Goal: Information Seeking & Learning: Learn about a topic

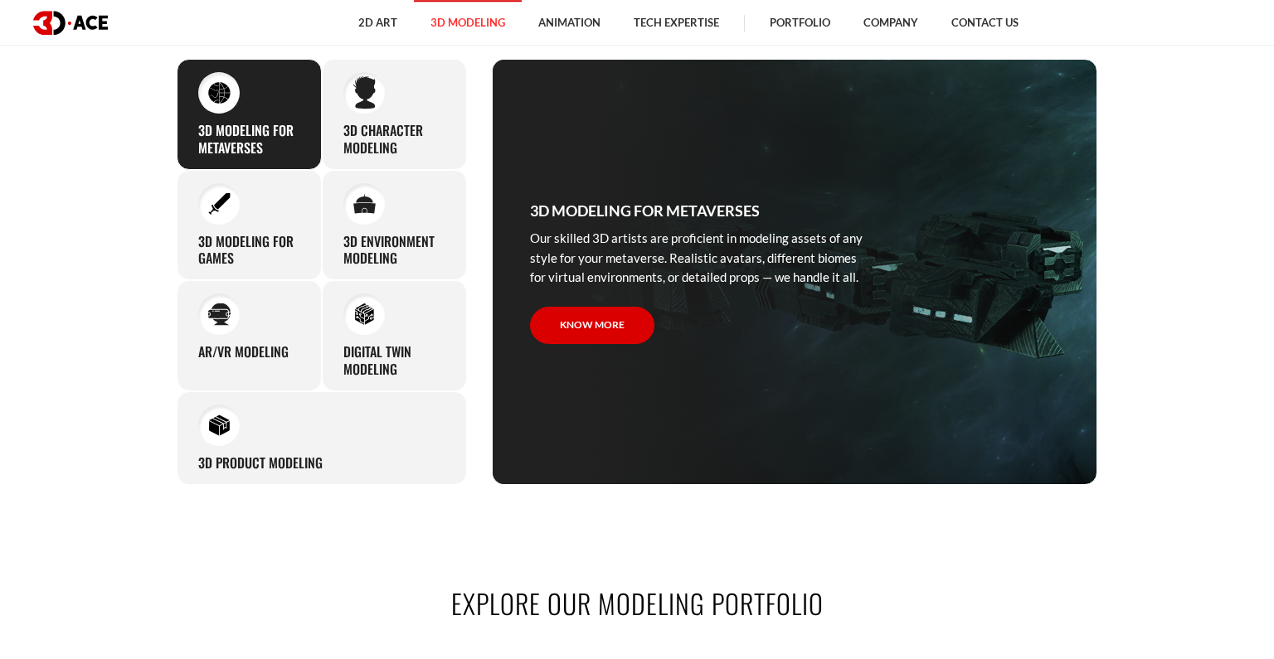
scroll to position [852, 0]
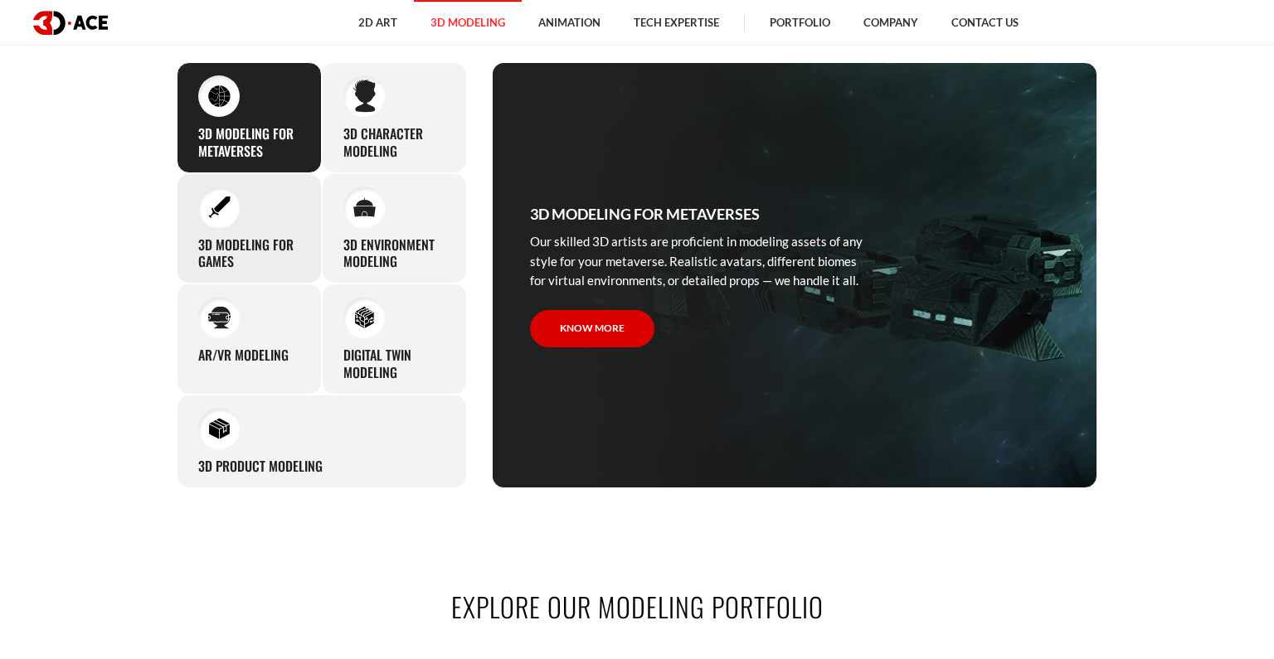
click at [184, 243] on div "3D modeling for games The eye-catching 3D characters, assets, and environments …" at bounding box center [249, 228] width 145 height 111
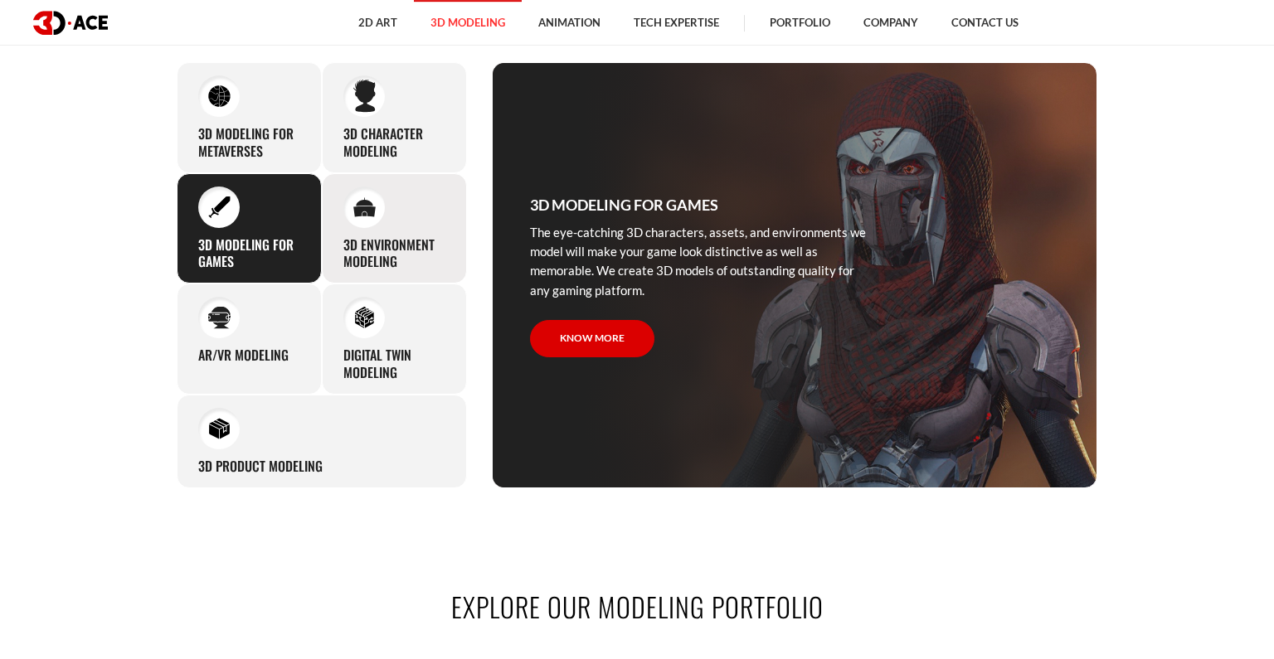
click at [415, 236] on h3 "3D environment modeling" at bounding box center [394, 253] width 102 height 35
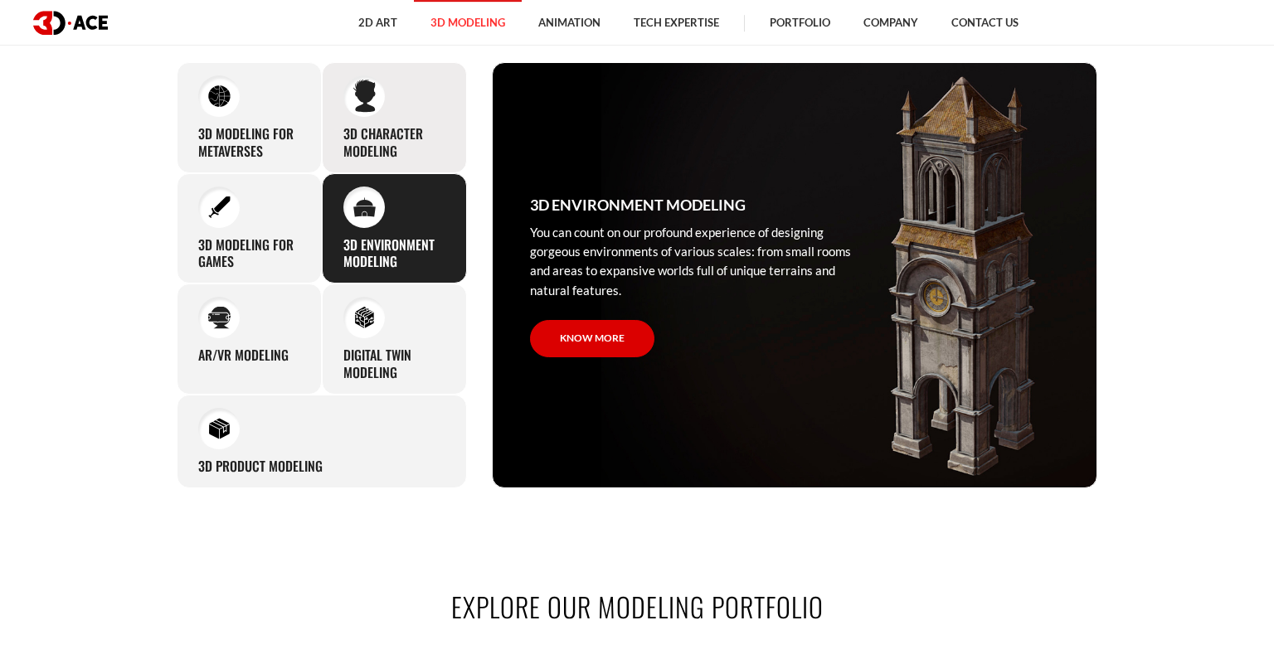
click at [383, 107] on div "3D character modeling We are fond of making memorable characters that captivate…" at bounding box center [394, 117] width 145 height 111
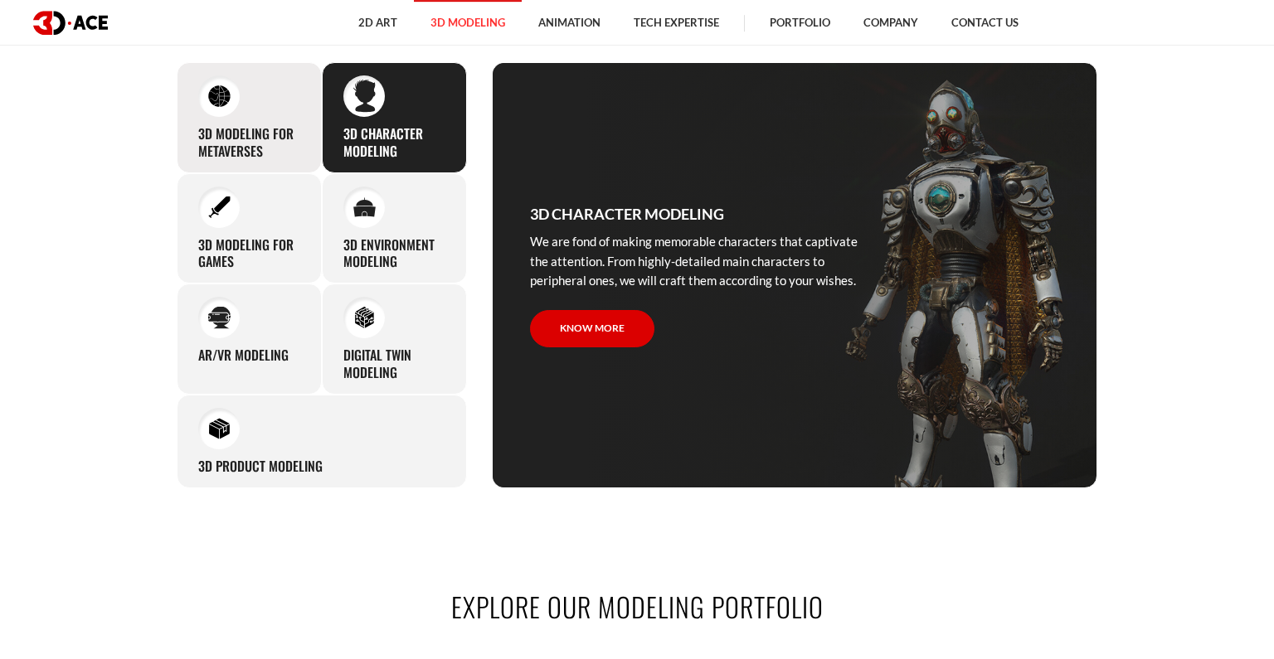
click at [274, 121] on div "3D Modeling for Metaverses Our skilled 3D artists are proficient in modeling as…" at bounding box center [249, 117] width 145 height 111
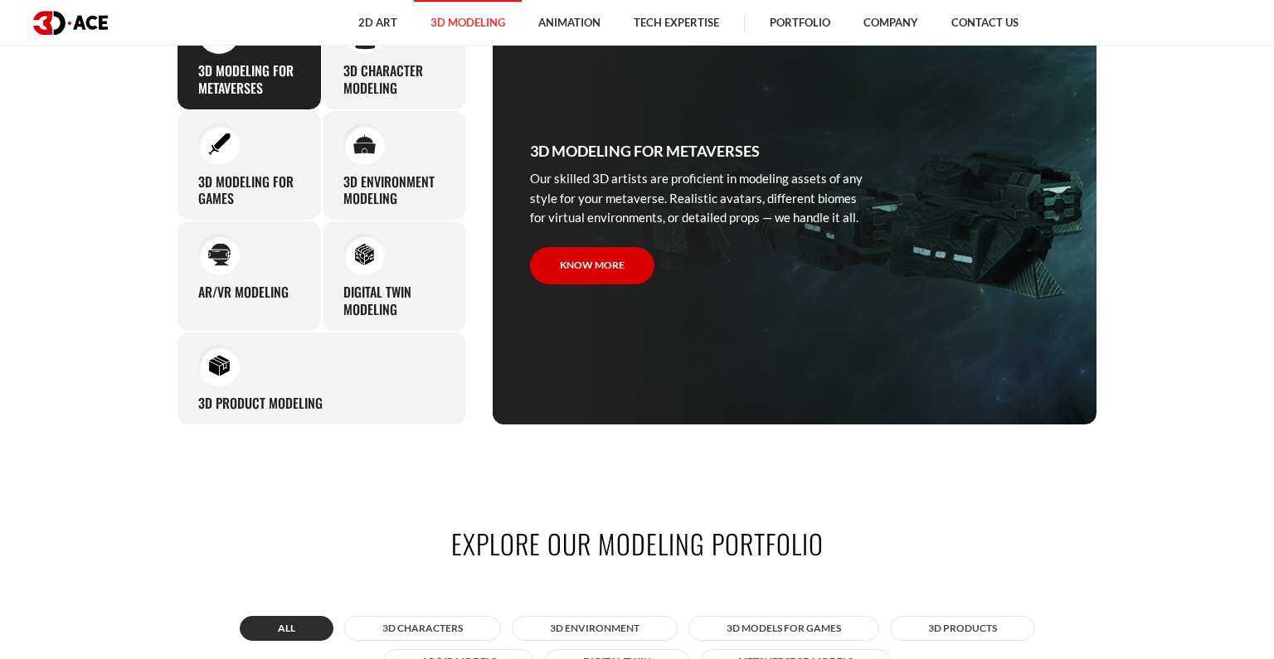
scroll to position [866, 0]
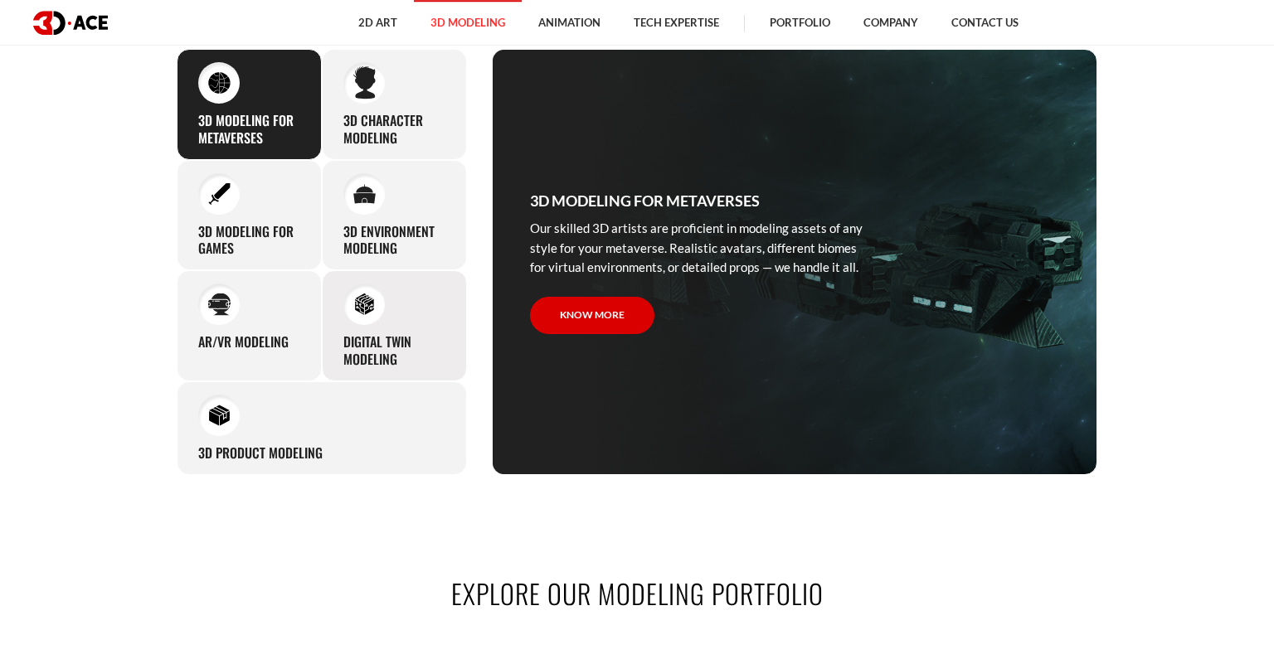
click at [349, 313] on div at bounding box center [363, 304] width 41 height 41
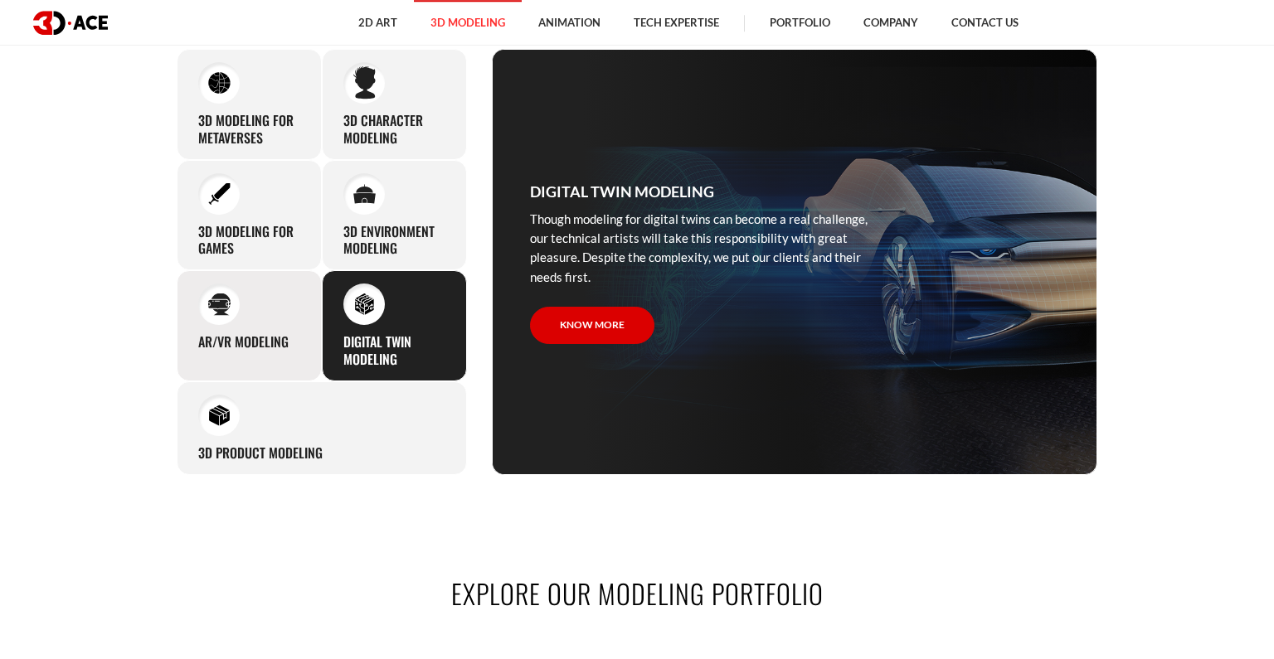
click at [275, 330] on div "AR/VR modeling Our custom 3D modeling company makes use of all the experience a…" at bounding box center [249, 325] width 145 height 111
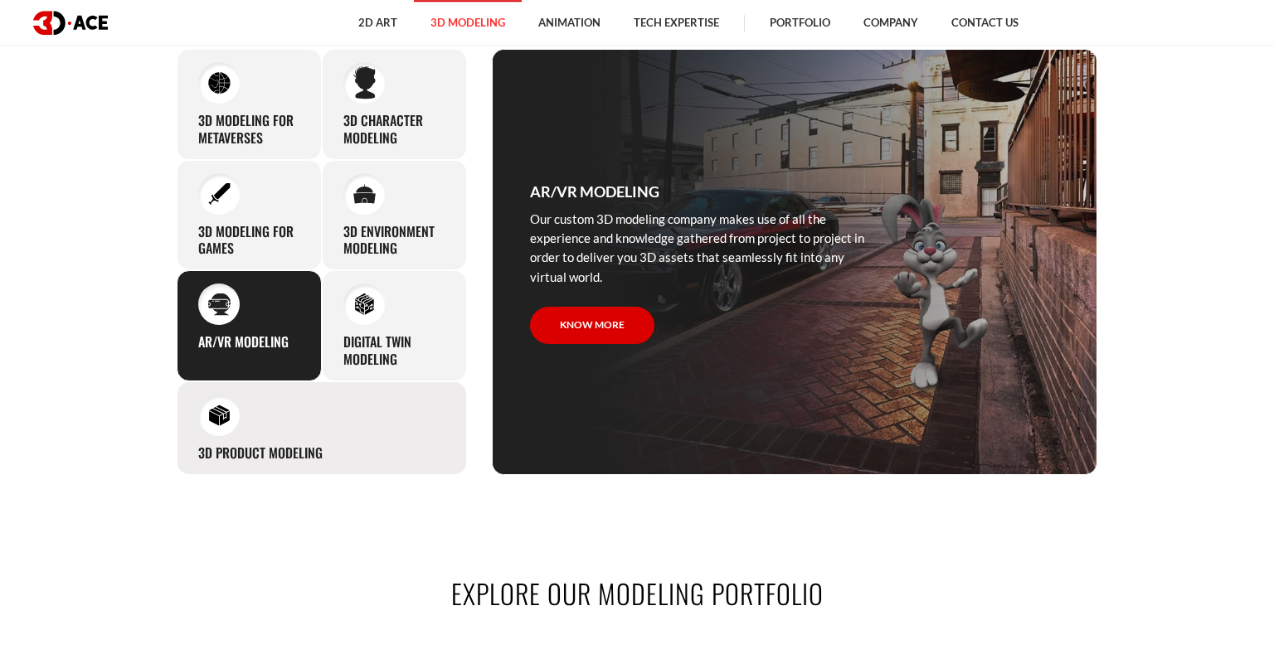
click at [293, 439] on div "3D Product Modeling Experienced professionals at 3D-Ace are capable of modeling…" at bounding box center [322, 428] width 290 height 94
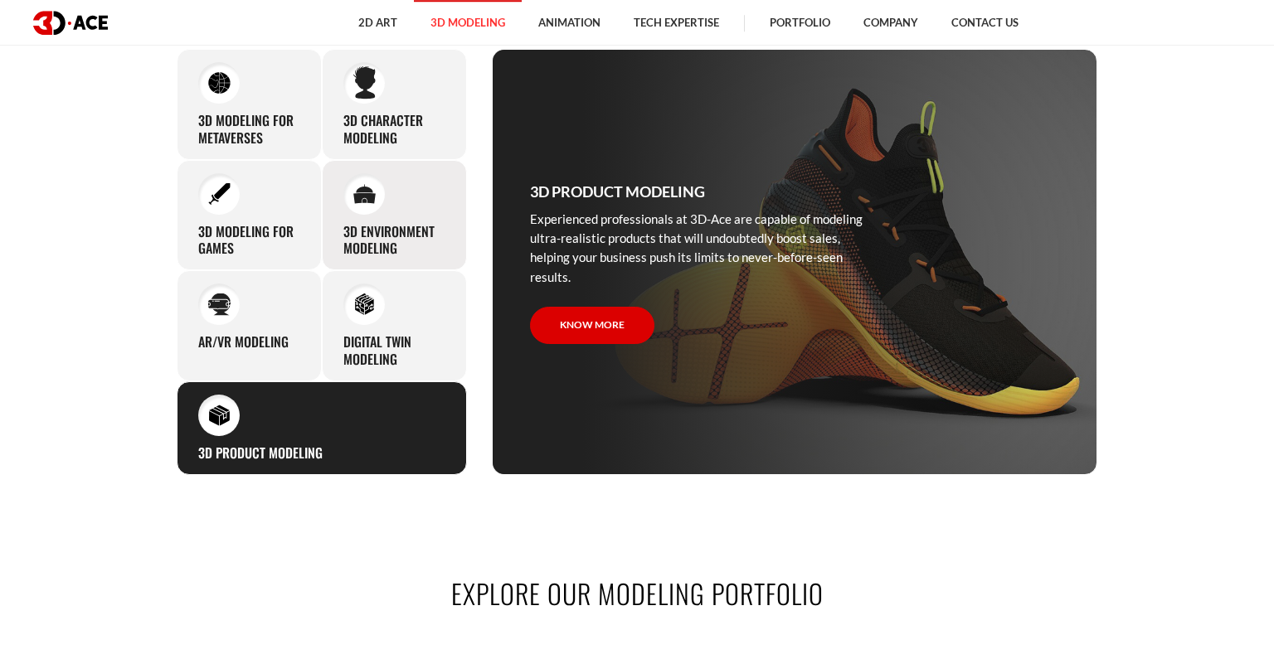
click at [404, 213] on div "3D environment modeling You can count on our profound experience of designing g…" at bounding box center [394, 215] width 145 height 111
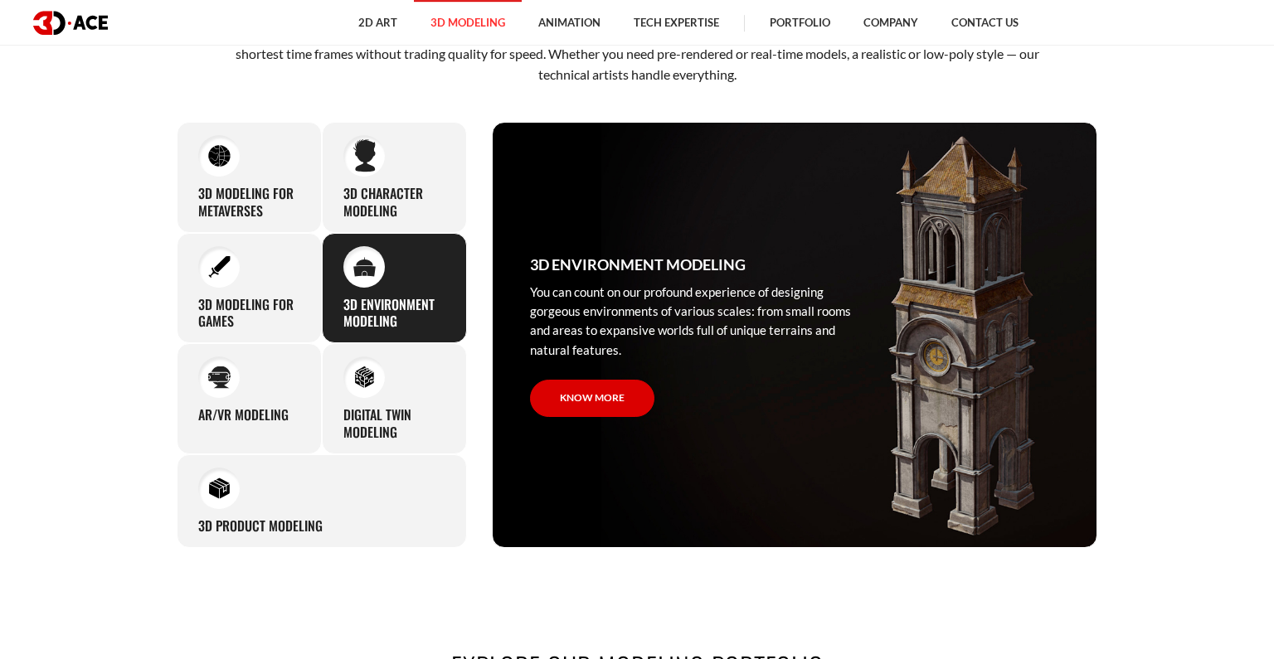
scroll to position [780, 0]
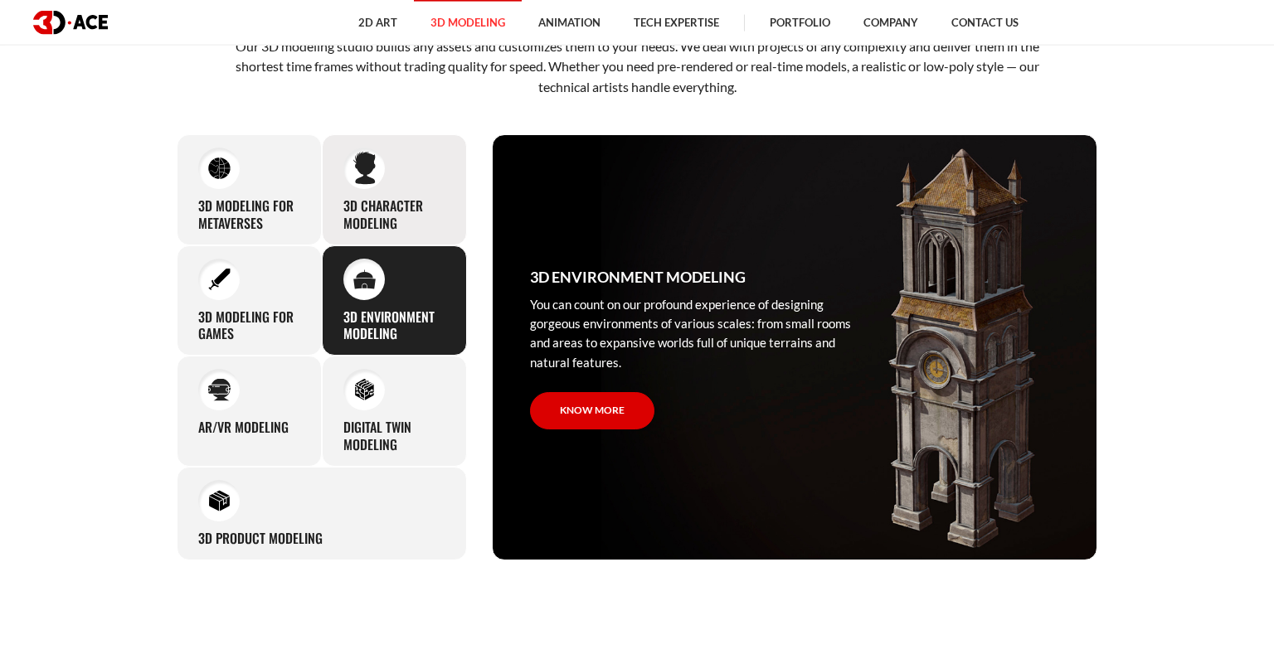
click at [403, 187] on div "3D character modeling We are fond of making memorable characters that captivate…" at bounding box center [394, 189] width 145 height 111
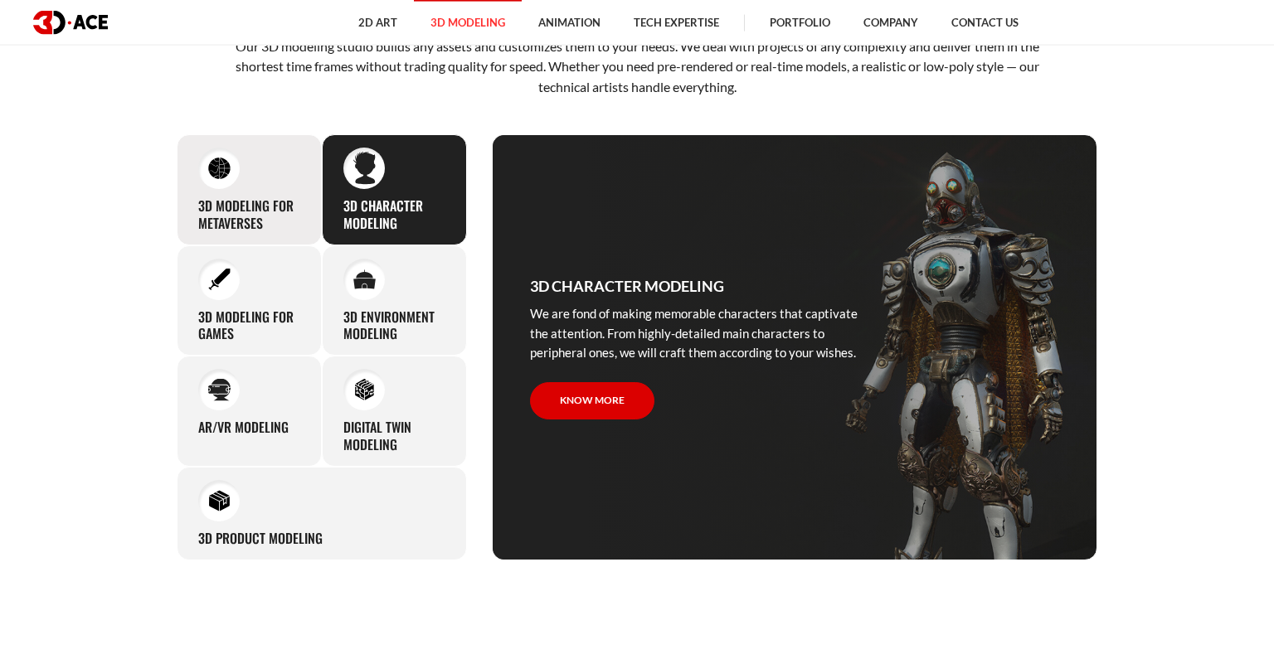
click at [255, 206] on h3 "3D Modeling for Metaverses" at bounding box center [249, 214] width 102 height 35
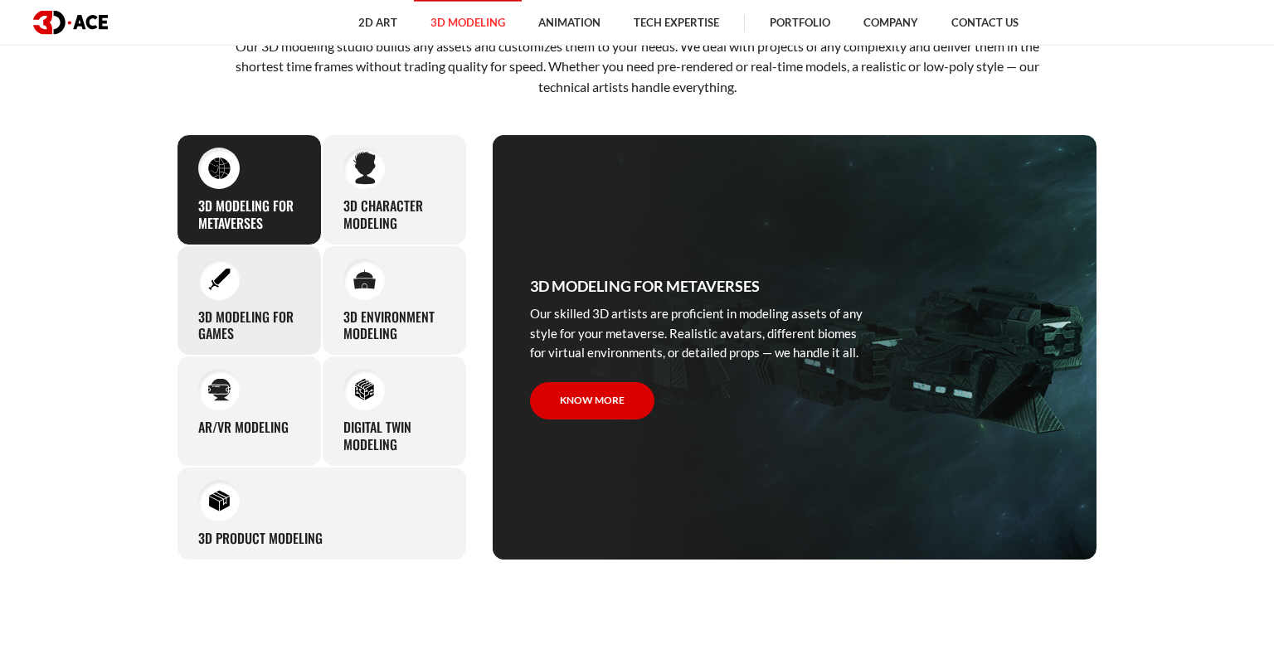
click at [257, 304] on div "3D modeling for games The eye-catching 3D characters, assets, and environments …" at bounding box center [249, 300] width 145 height 111
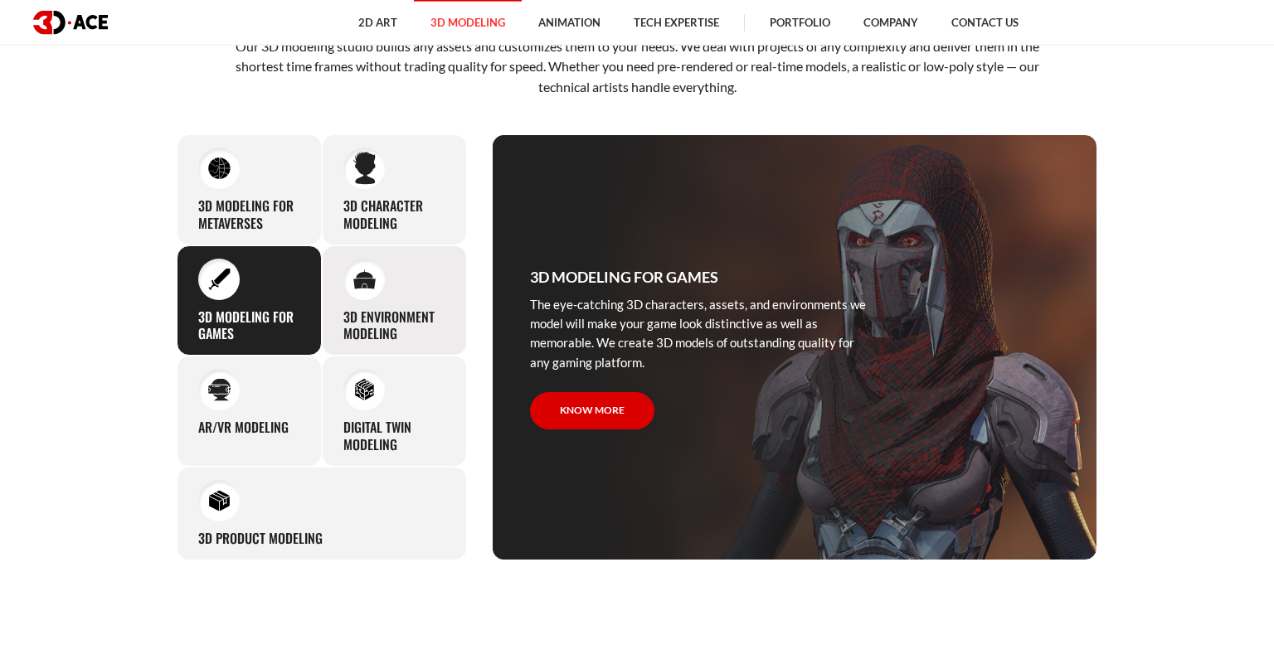
click at [416, 299] on div "3D environment modeling You can count on our profound experience of designing g…" at bounding box center [394, 300] width 145 height 111
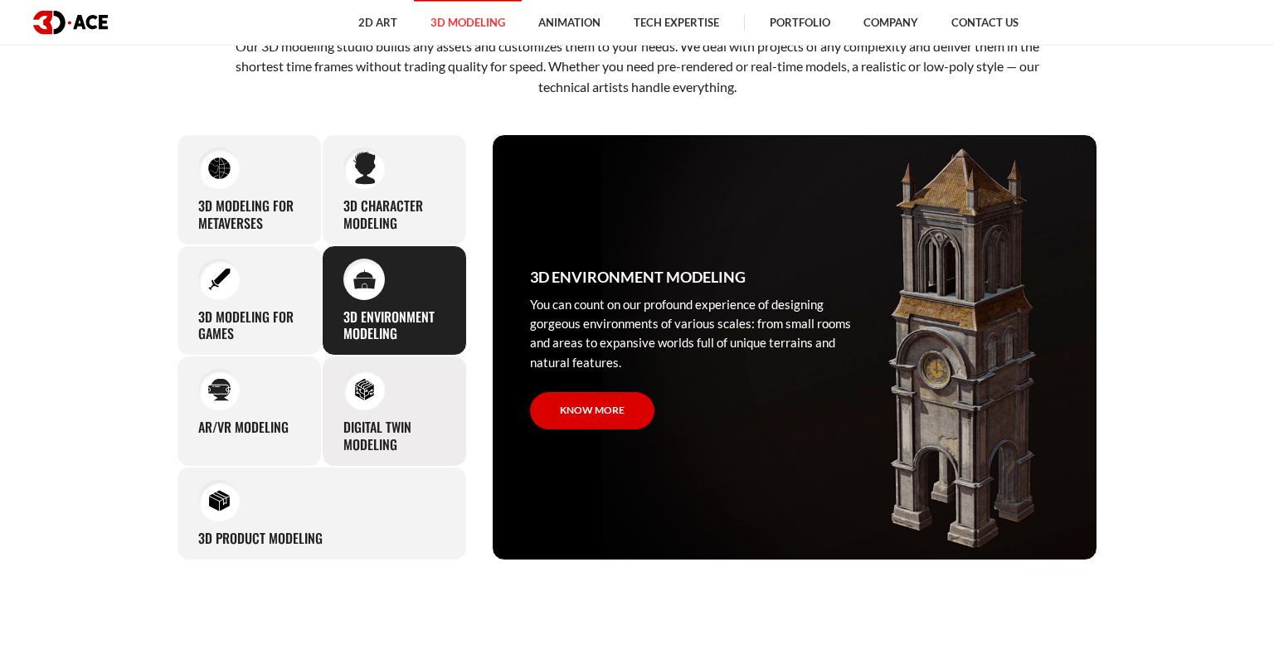
click at [413, 363] on div "Digital Twin modeling Though modeling for digital twins can become a real chall…" at bounding box center [394, 411] width 145 height 111
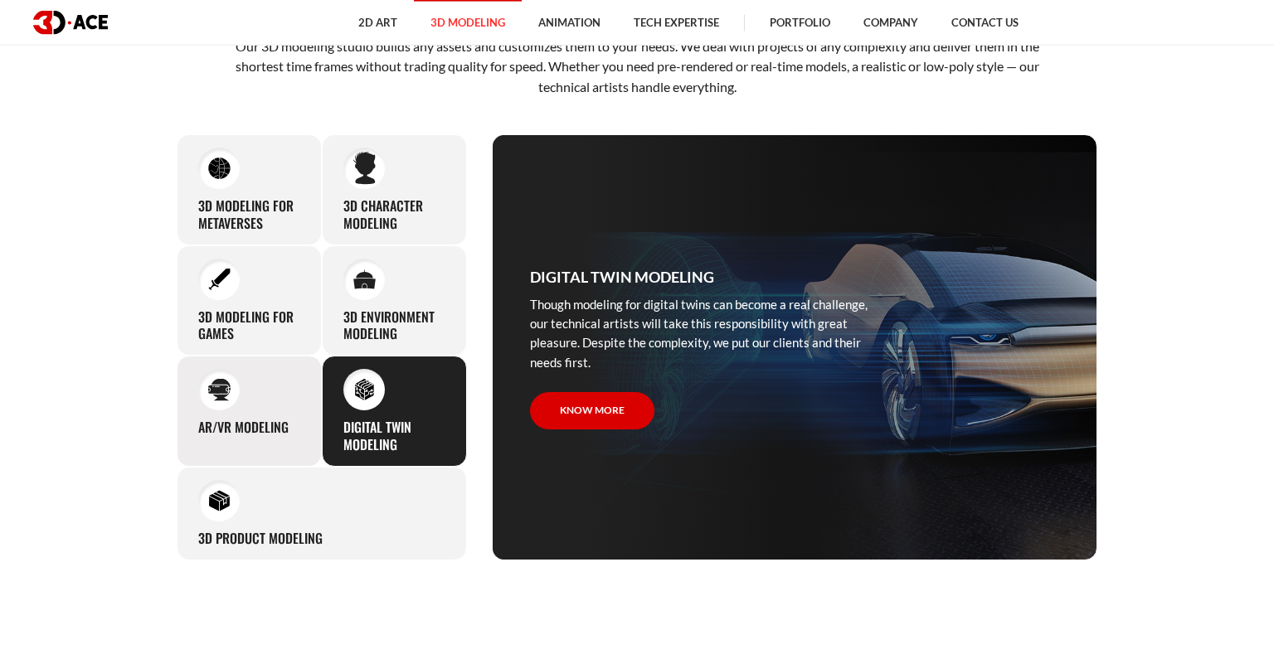
click at [241, 400] on div "AR/VR modeling Our custom 3D modeling company makes use of all the experience a…" at bounding box center [249, 411] width 145 height 111
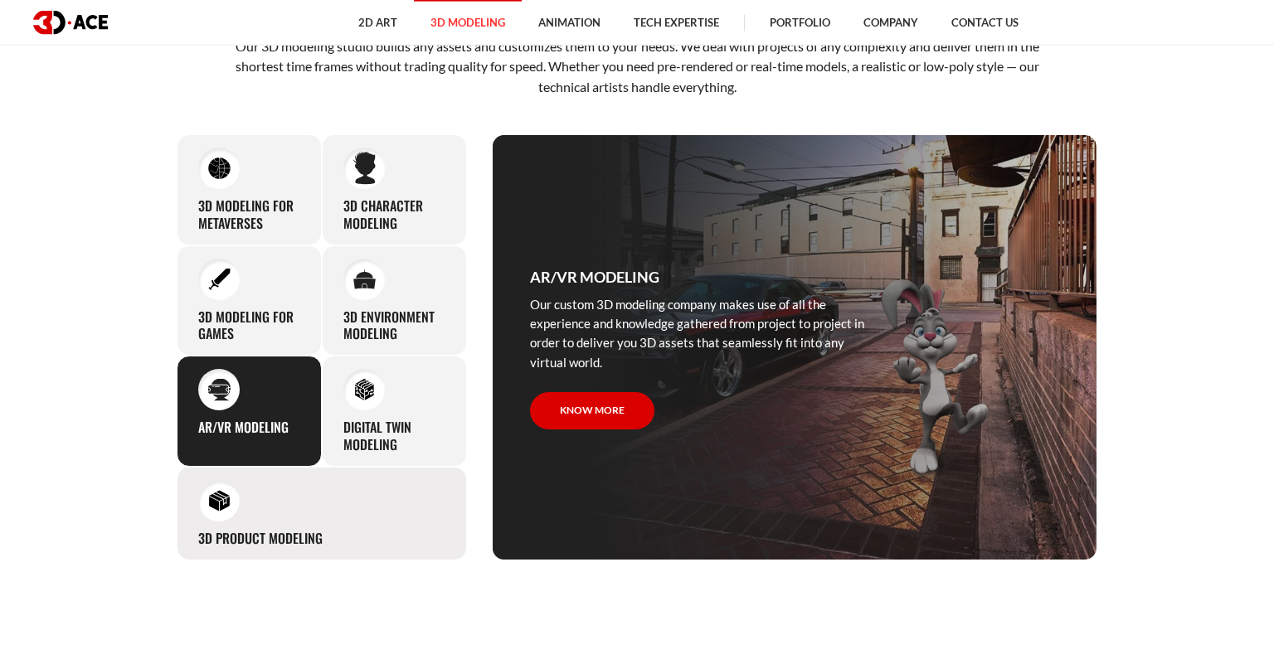
click at [274, 526] on div "3D Product Modeling Experienced professionals at 3D-Ace are capable of modeling…" at bounding box center [322, 514] width 290 height 94
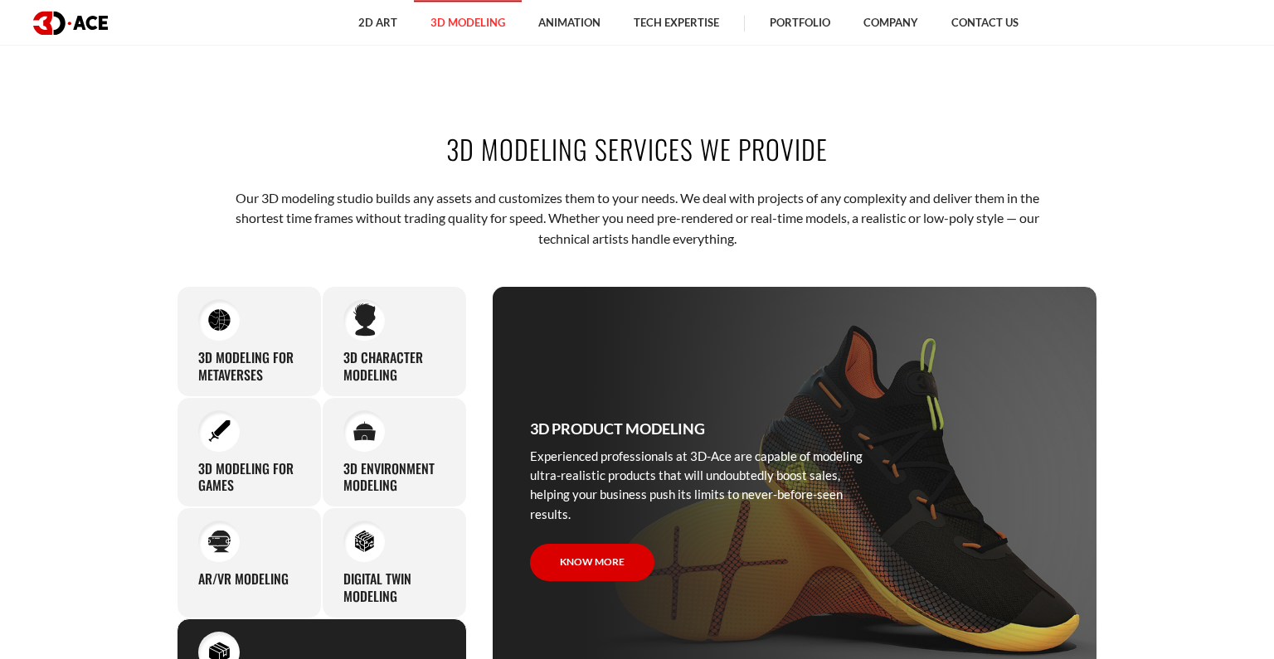
scroll to position [632, 0]
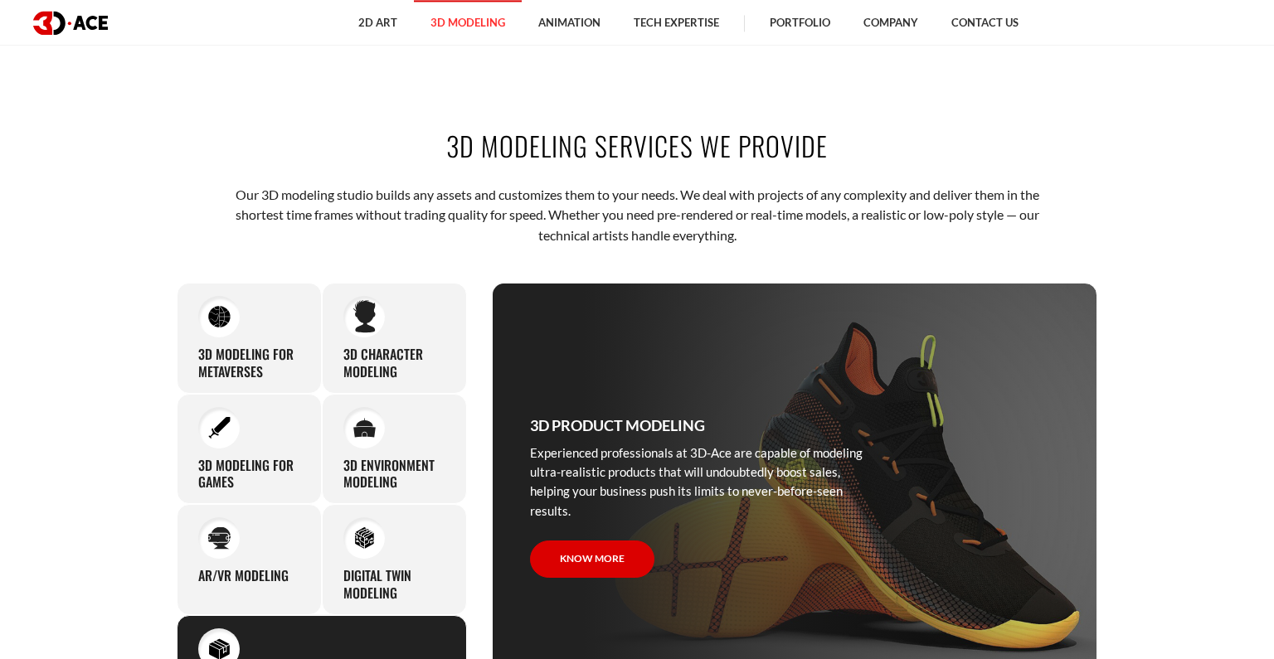
drag, startPoint x: 734, startPoint y: 148, endPoint x: 813, endPoint y: 143, distance: 78.9
click at [813, 143] on h2 "3D modeling services we provide" at bounding box center [637, 145] width 920 height 37
click at [779, 155] on h2 "3D modeling services we provide" at bounding box center [637, 145] width 920 height 37
click at [853, 147] on h2 "3D modeling services we provide" at bounding box center [637, 145] width 920 height 37
drag, startPoint x: 391, startPoint y: 151, endPoint x: 853, endPoint y: 126, distance: 463.3
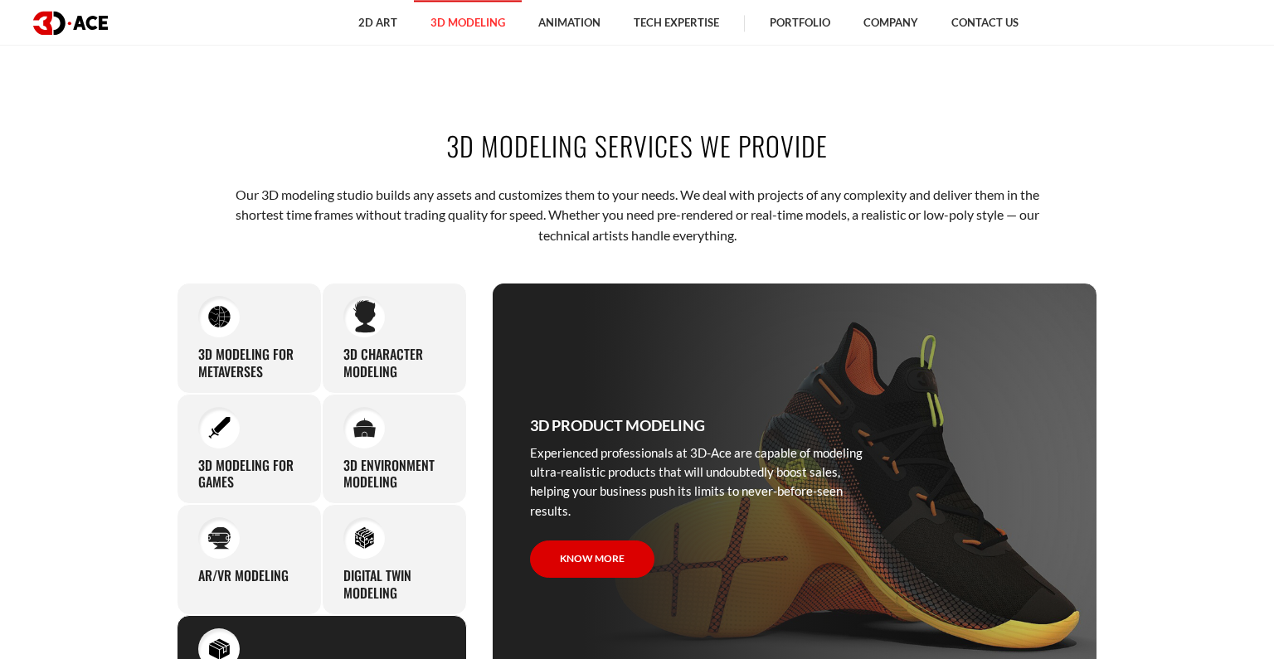
click at [853, 126] on div "3D modeling services we provide Our 3D modeling studio builds any assets and cu…" at bounding box center [636, 418] width 945 height 682
click at [499, 182] on div "3D modeling services we provide Our 3D modeling studio builds any assets and cu…" at bounding box center [636, 418] width 945 height 682
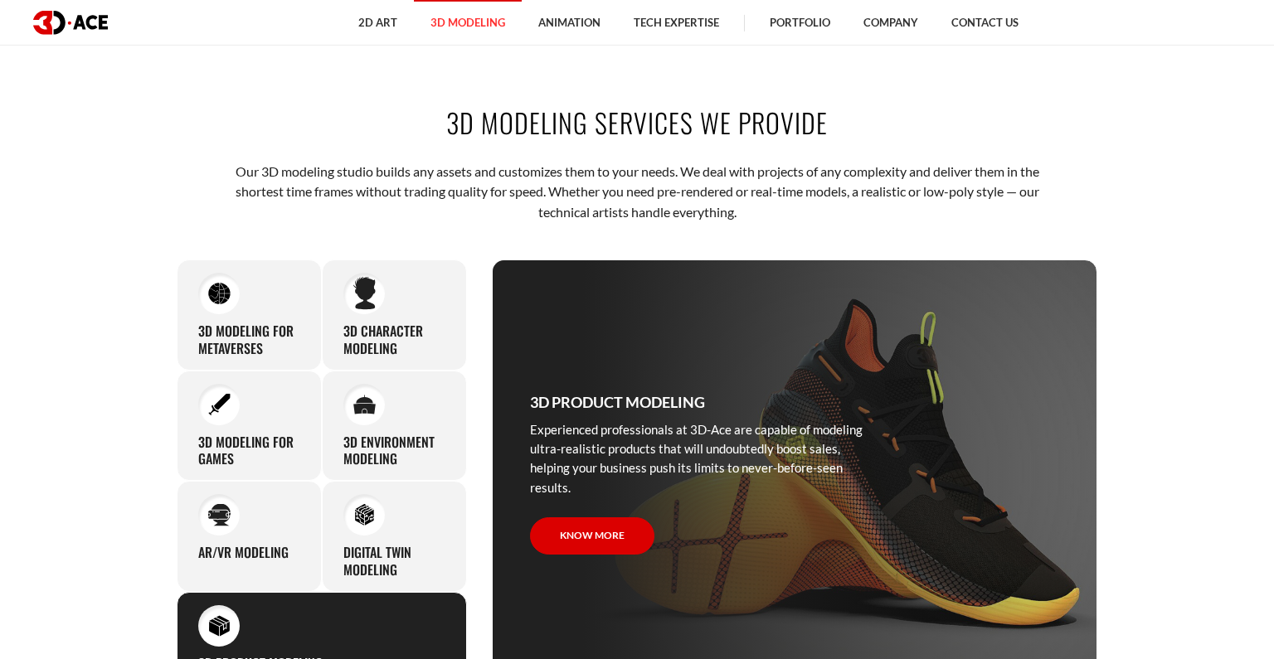
scroll to position [690, 0]
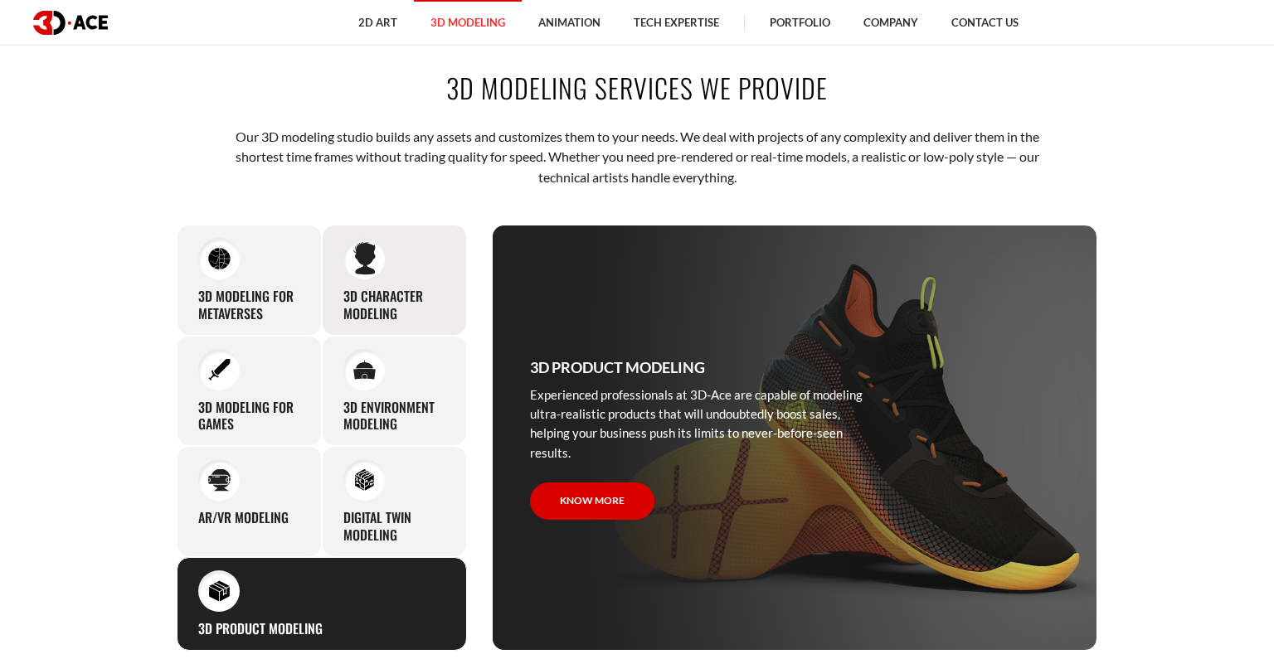
click at [410, 322] on h3 "3D character modeling" at bounding box center [394, 305] width 102 height 35
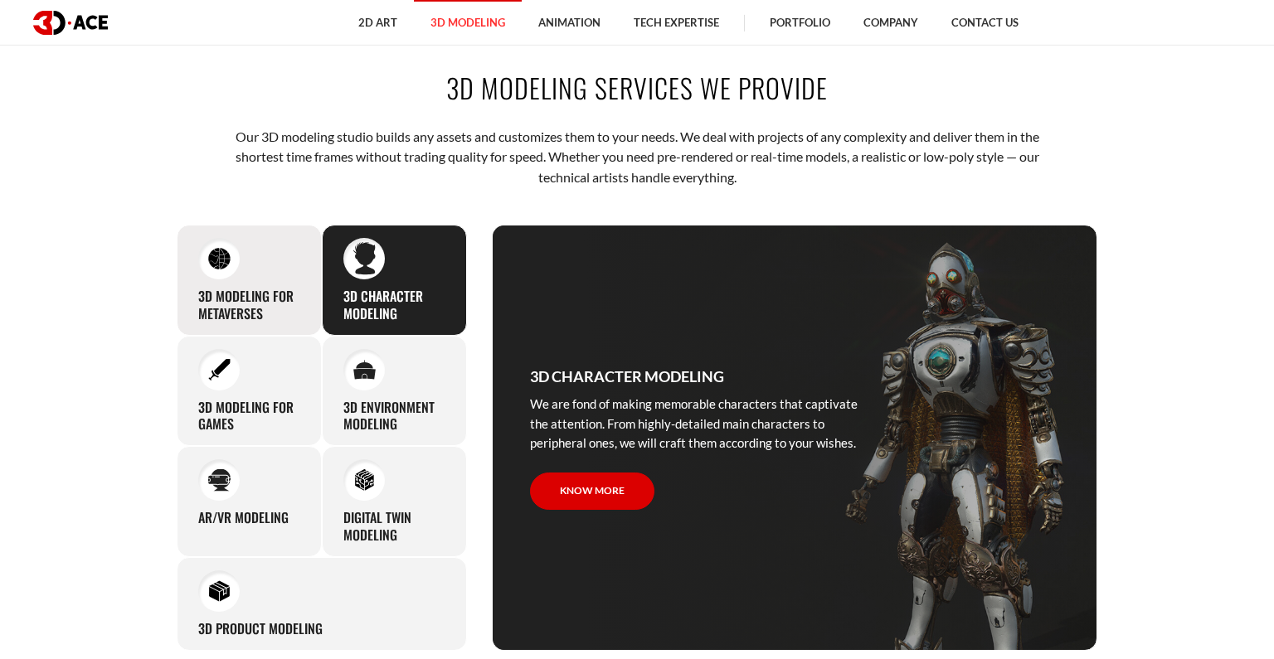
click at [278, 309] on h3 "3D Modeling for Metaverses" at bounding box center [249, 305] width 102 height 35
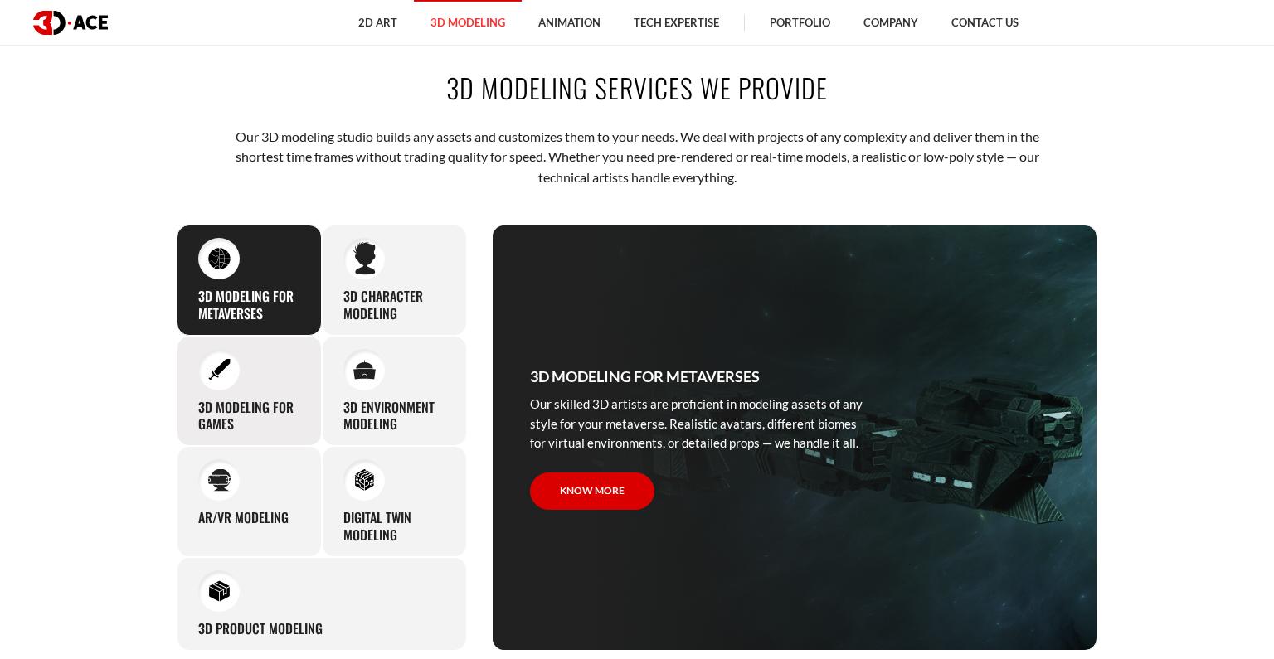
click at [237, 371] on div at bounding box center [218, 369] width 41 height 41
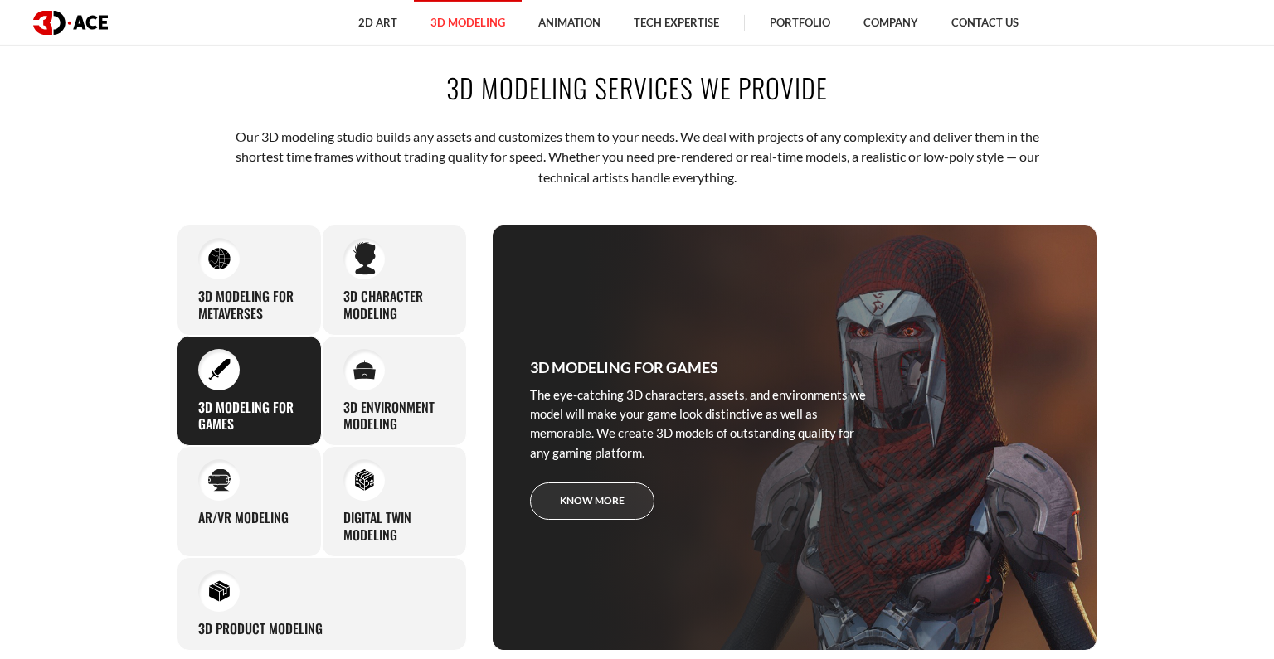
click at [628, 497] on link "Know more" at bounding box center [592, 501] width 124 height 37
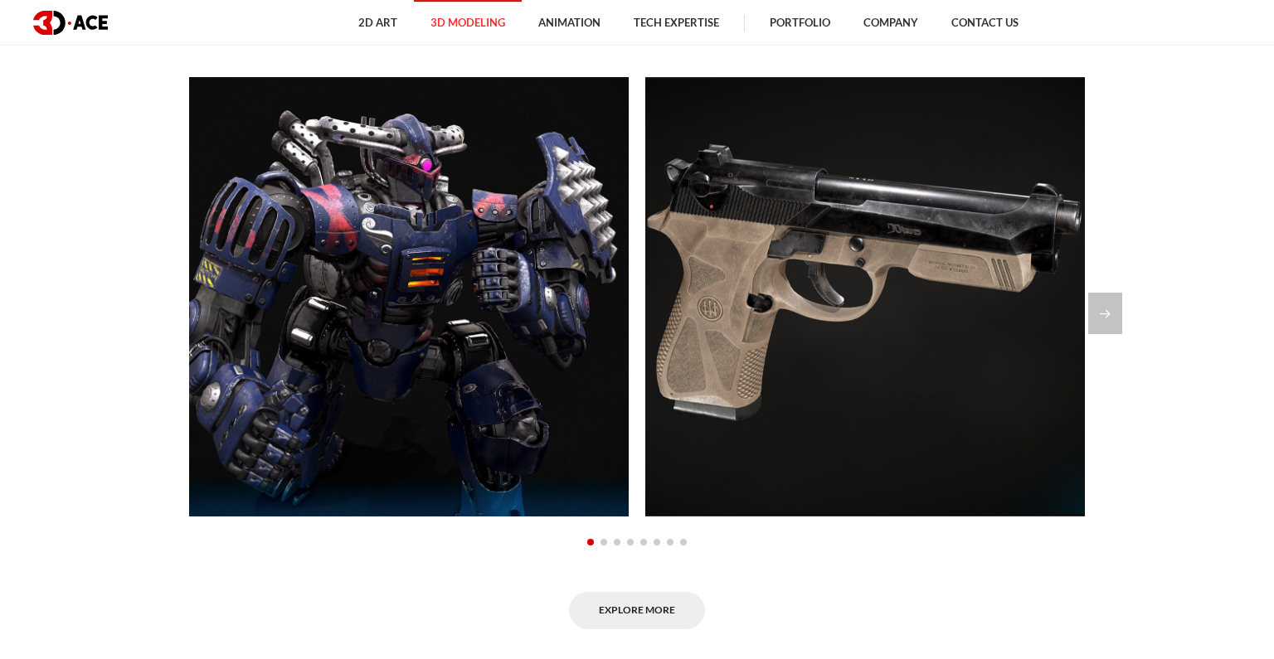
scroll to position [1356, 0]
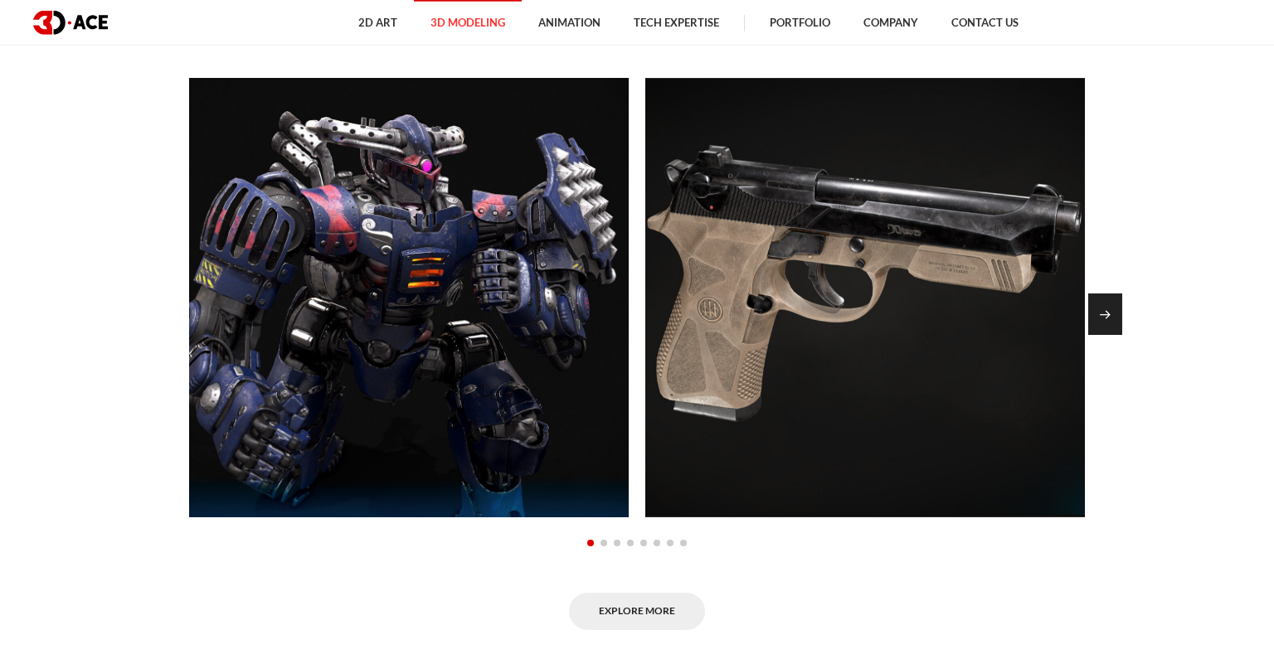
click at [1099, 312] on div "Next slide" at bounding box center [1105, 314] width 34 height 41
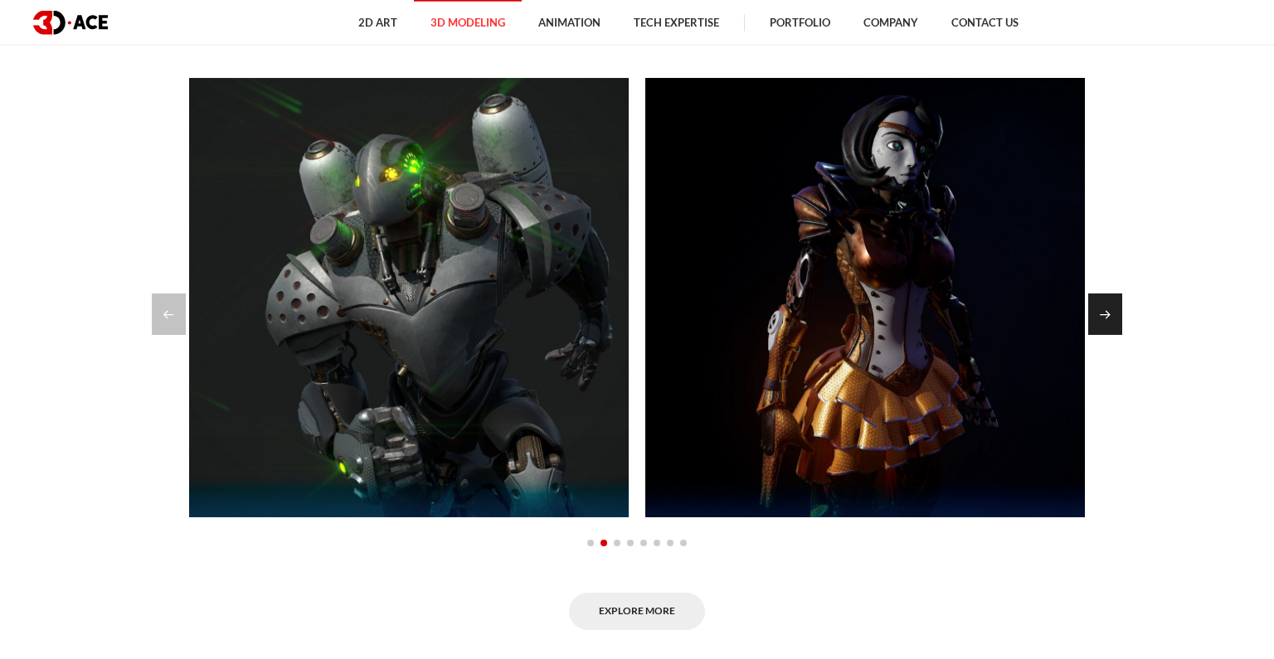
click at [1099, 312] on div "Next slide" at bounding box center [1105, 314] width 34 height 41
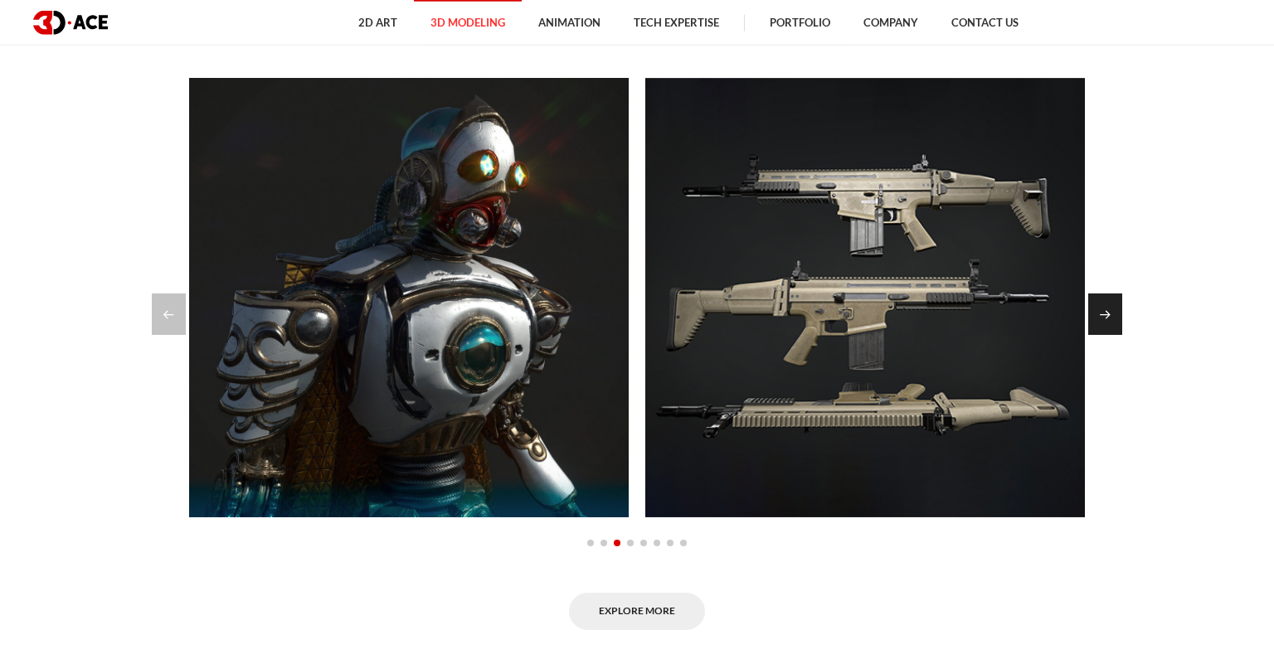
click at [1099, 312] on div "Next slide" at bounding box center [1105, 314] width 34 height 41
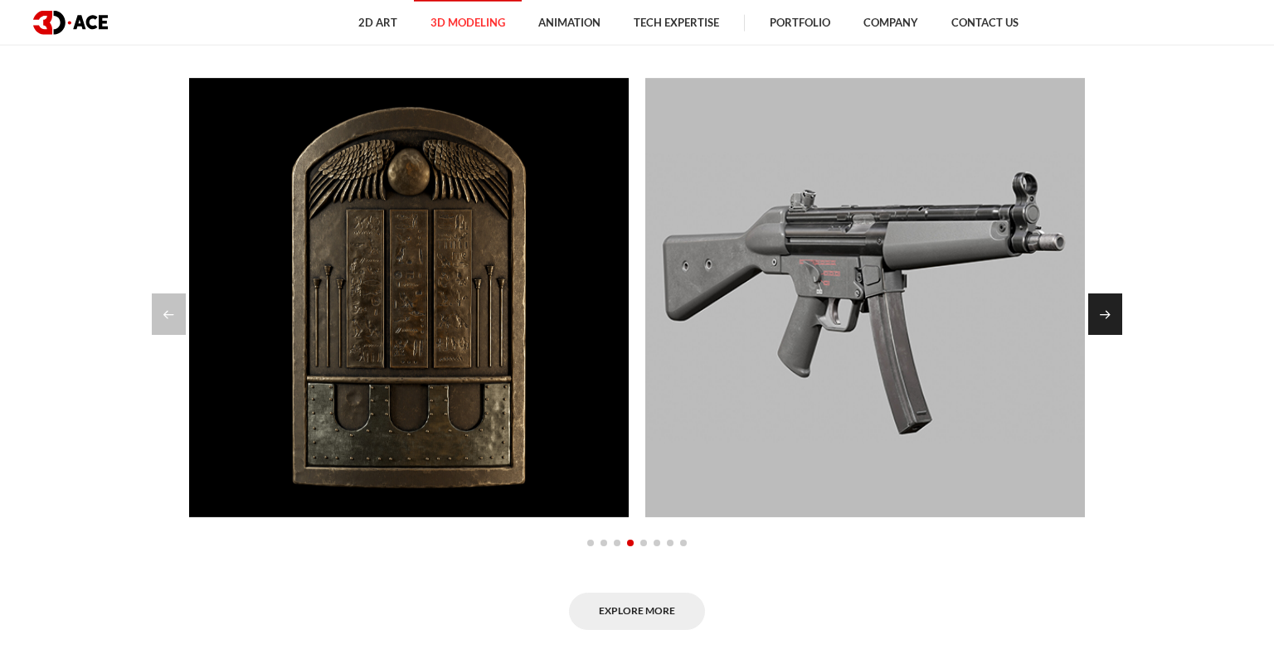
click at [1099, 312] on div "Next slide" at bounding box center [1105, 314] width 34 height 41
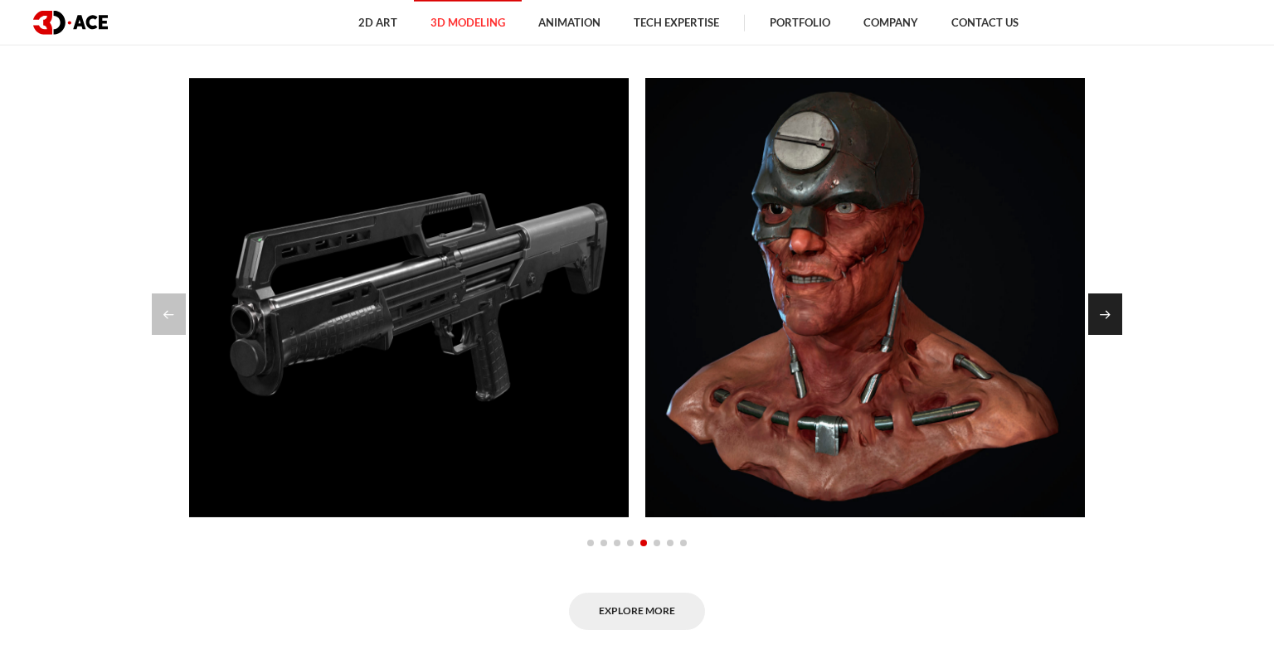
click at [1099, 312] on div "Next slide" at bounding box center [1105, 314] width 34 height 41
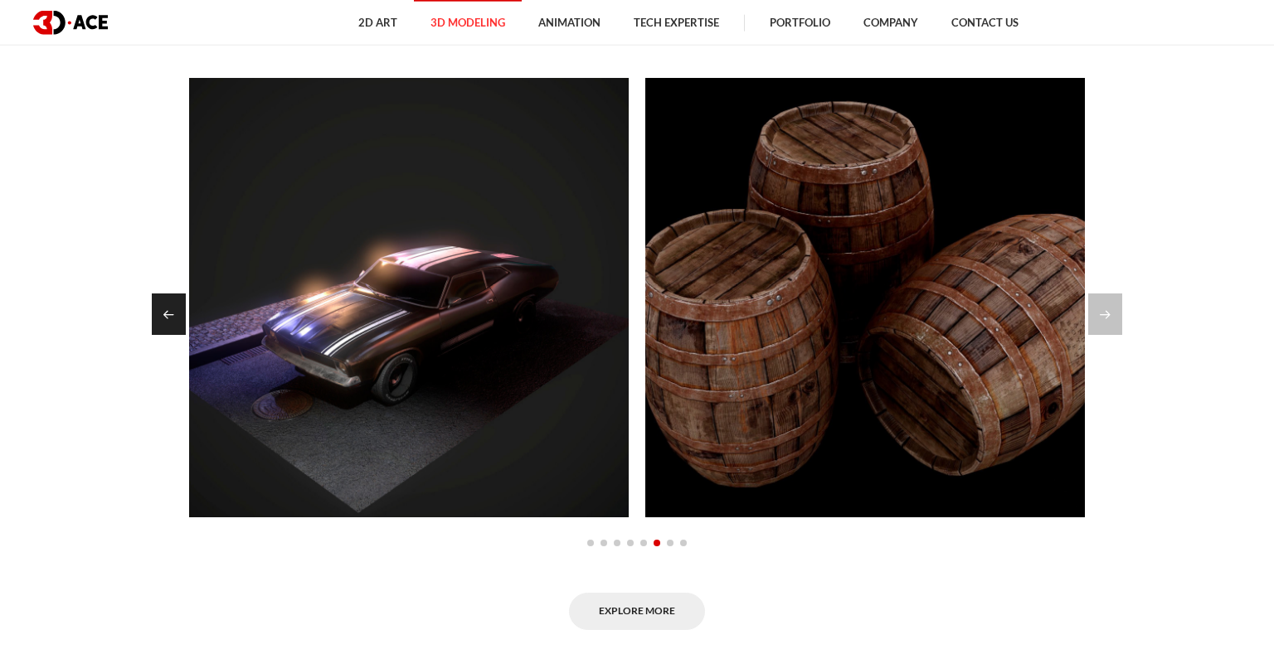
click at [166, 318] on div "Previous slide" at bounding box center [169, 314] width 34 height 41
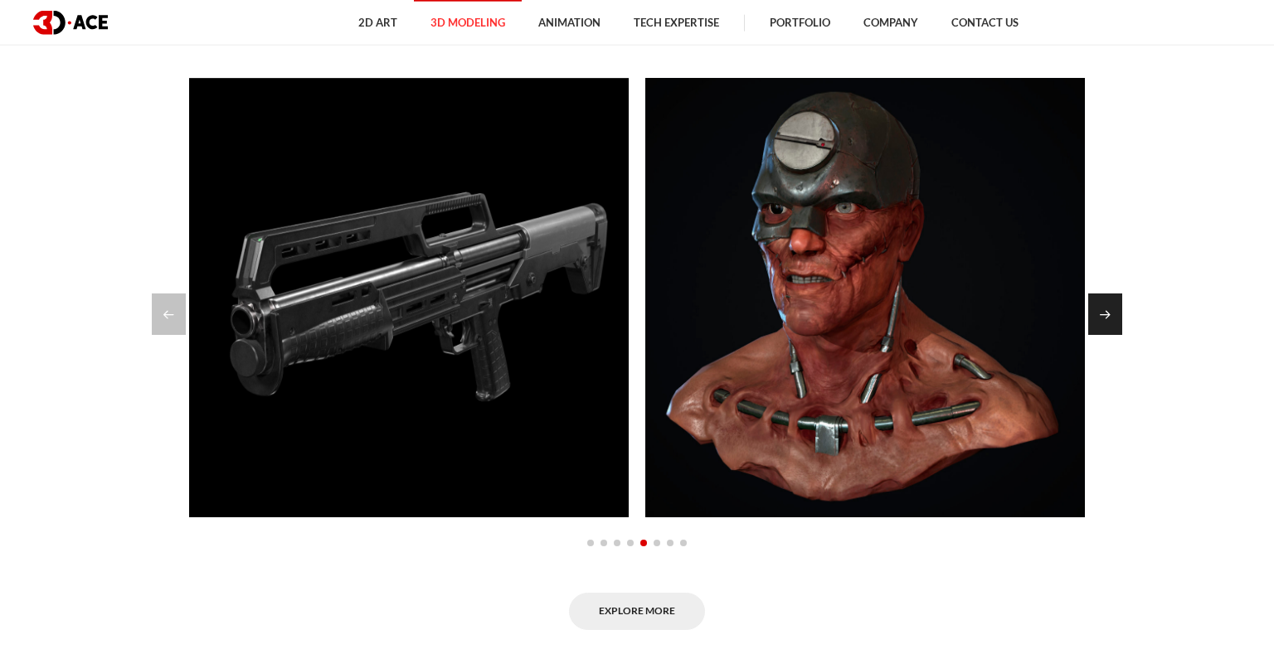
click at [1104, 315] on div "Next slide" at bounding box center [1105, 314] width 34 height 41
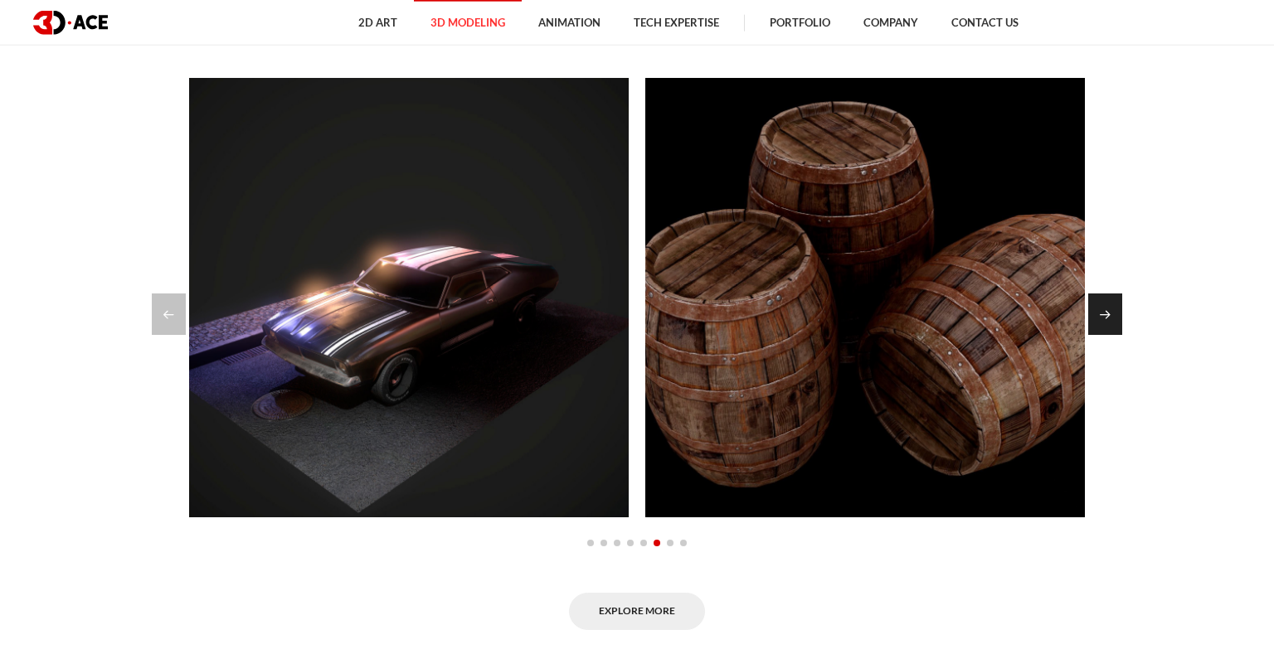
click at [1104, 315] on div "Next slide" at bounding box center [1105, 314] width 34 height 41
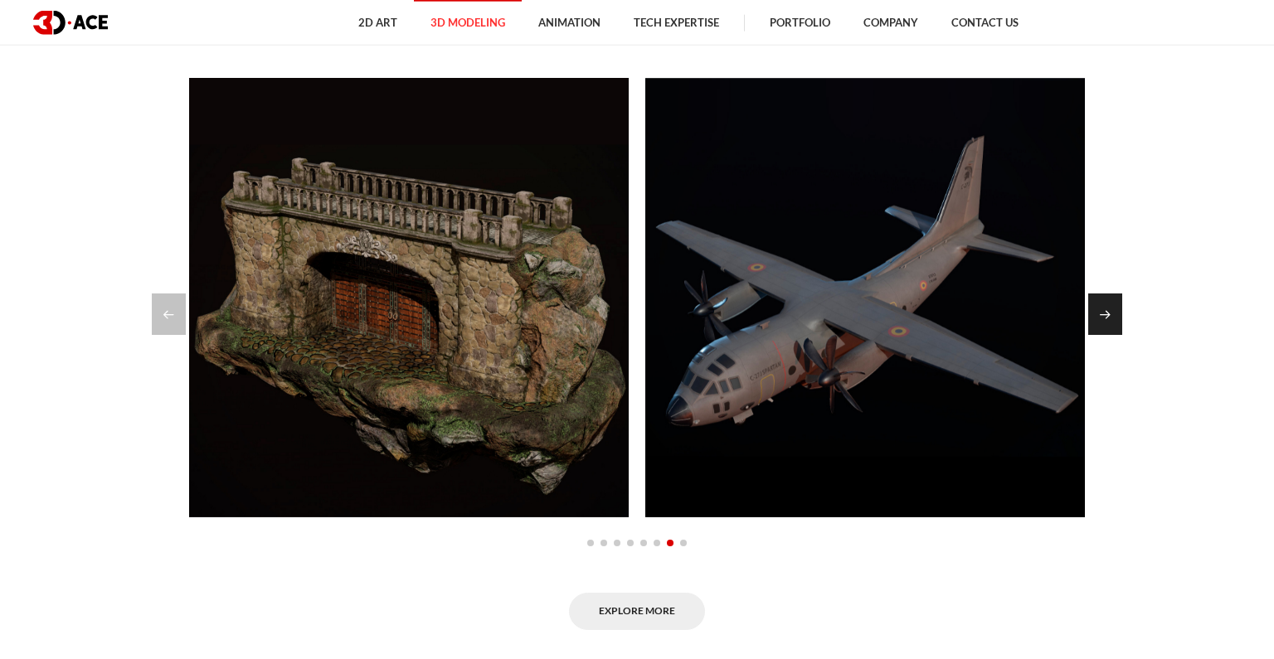
click at [1104, 315] on div "Next slide" at bounding box center [1105, 314] width 34 height 41
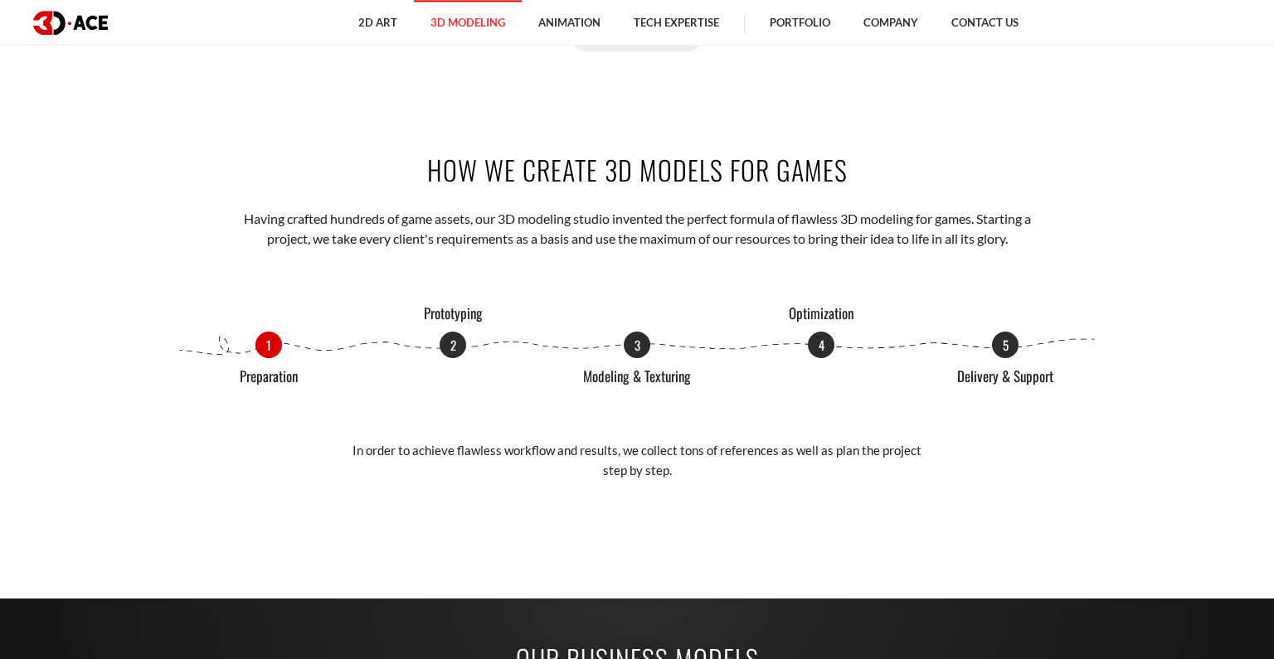
scroll to position [1934, 0]
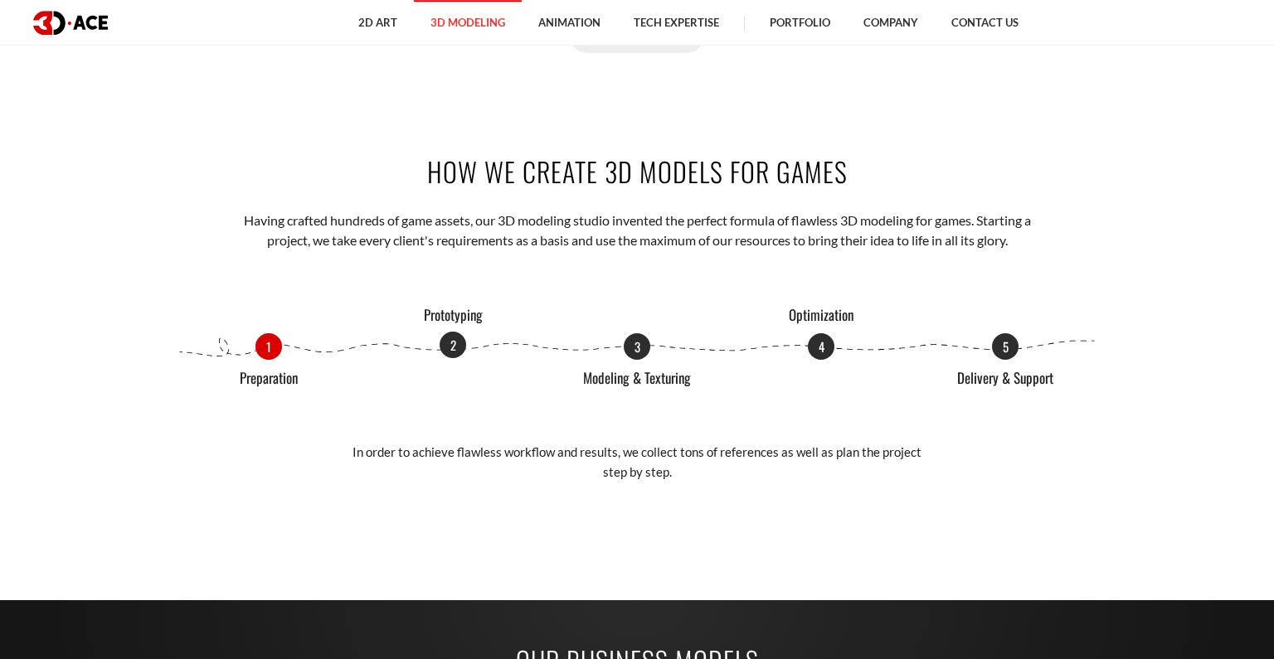
click at [450, 348] on p "2" at bounding box center [452, 345] width 27 height 27
click at [269, 347] on p "1" at bounding box center [268, 345] width 27 height 27
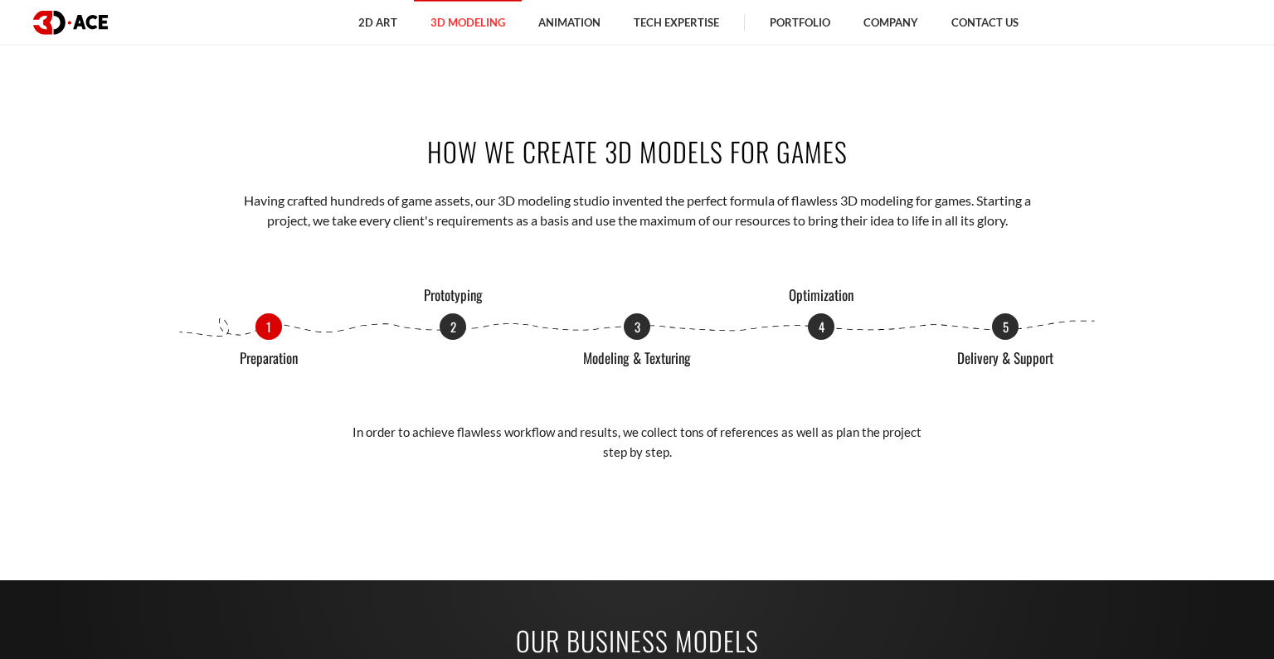
scroll to position [1955, 0]
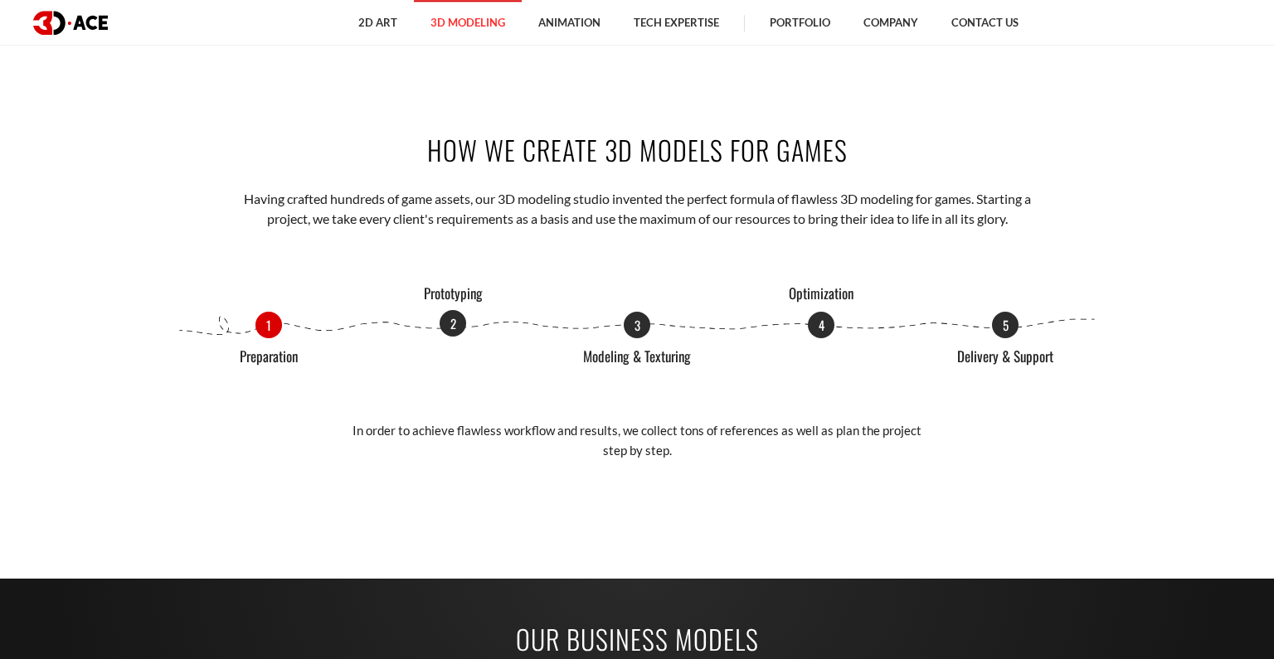
click at [449, 328] on p "2" at bounding box center [452, 323] width 27 height 27
click at [638, 318] on p "3" at bounding box center [636, 323] width 27 height 27
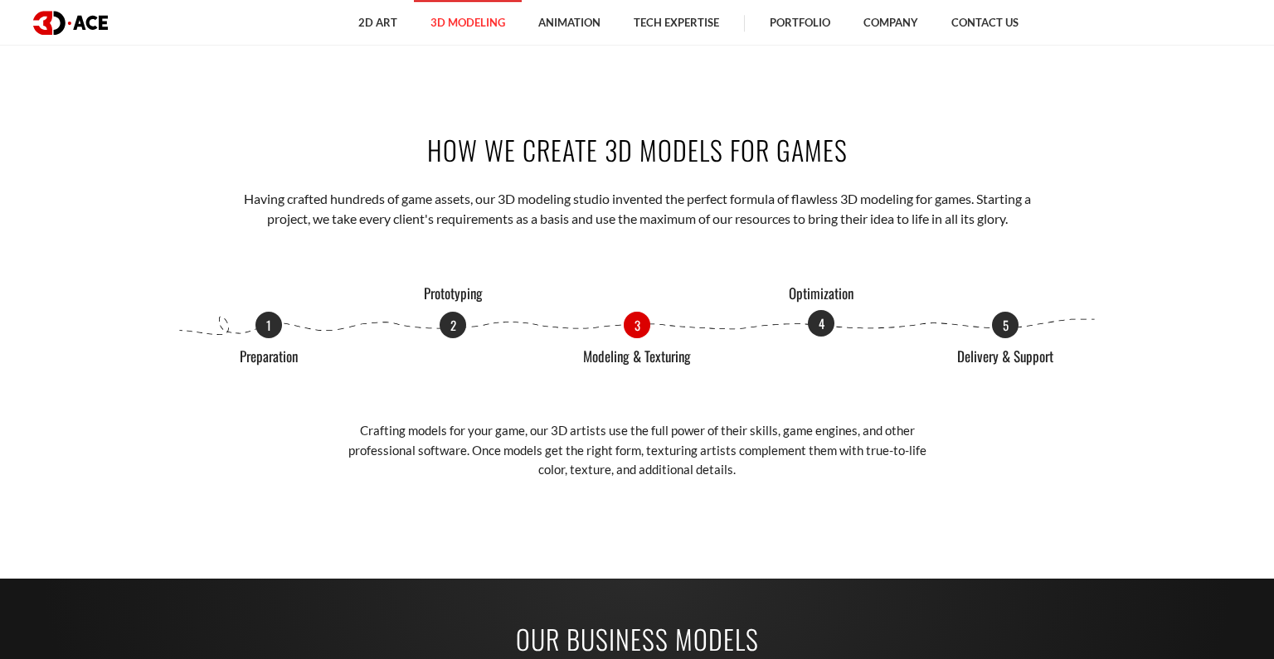
click at [831, 319] on p "4" at bounding box center [821, 323] width 27 height 27
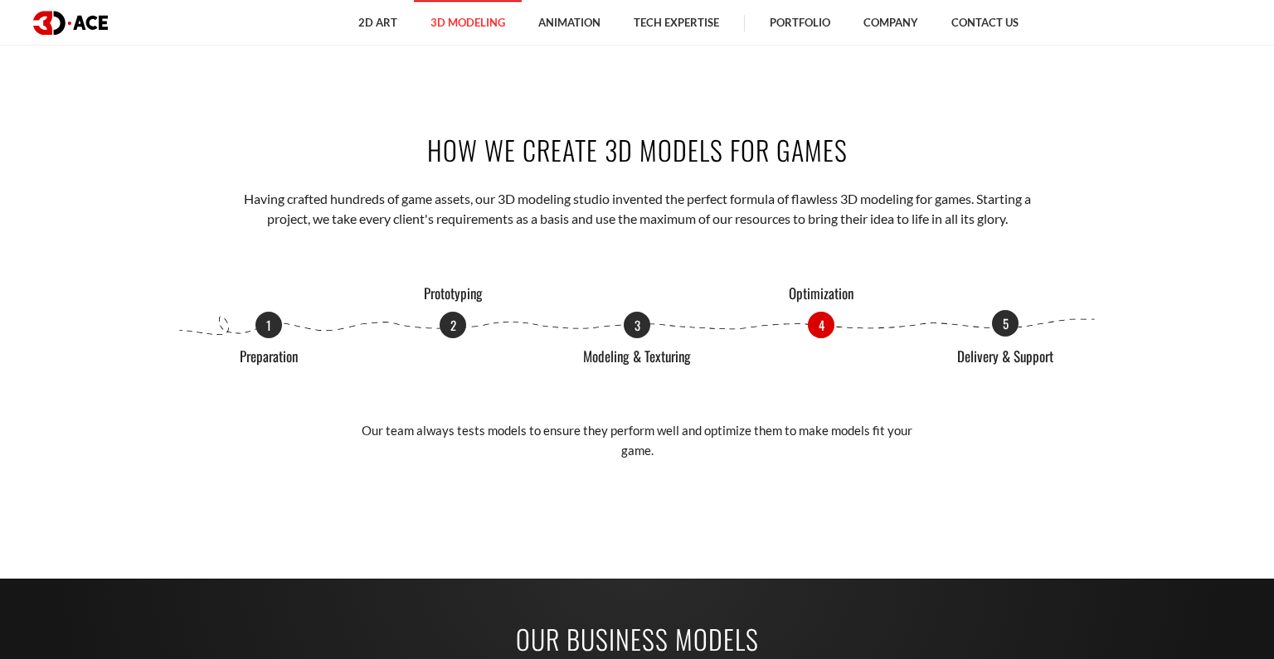
click at [1006, 318] on p "5" at bounding box center [1005, 323] width 27 height 27
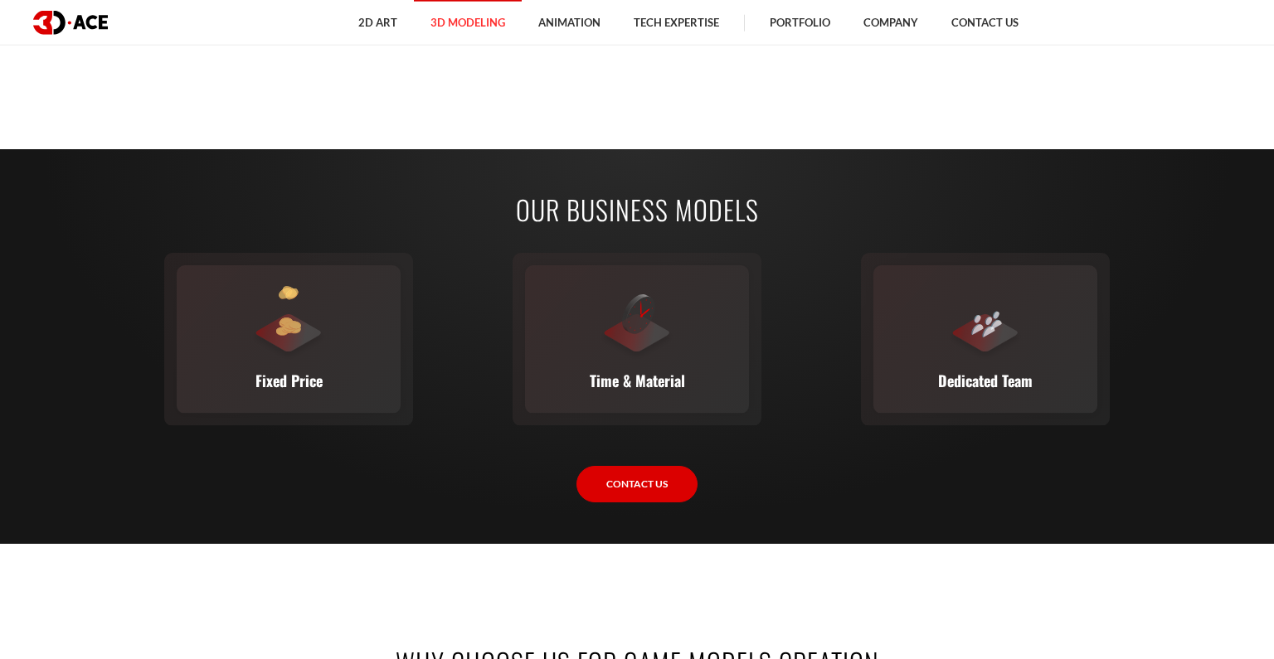
scroll to position [2408, 0]
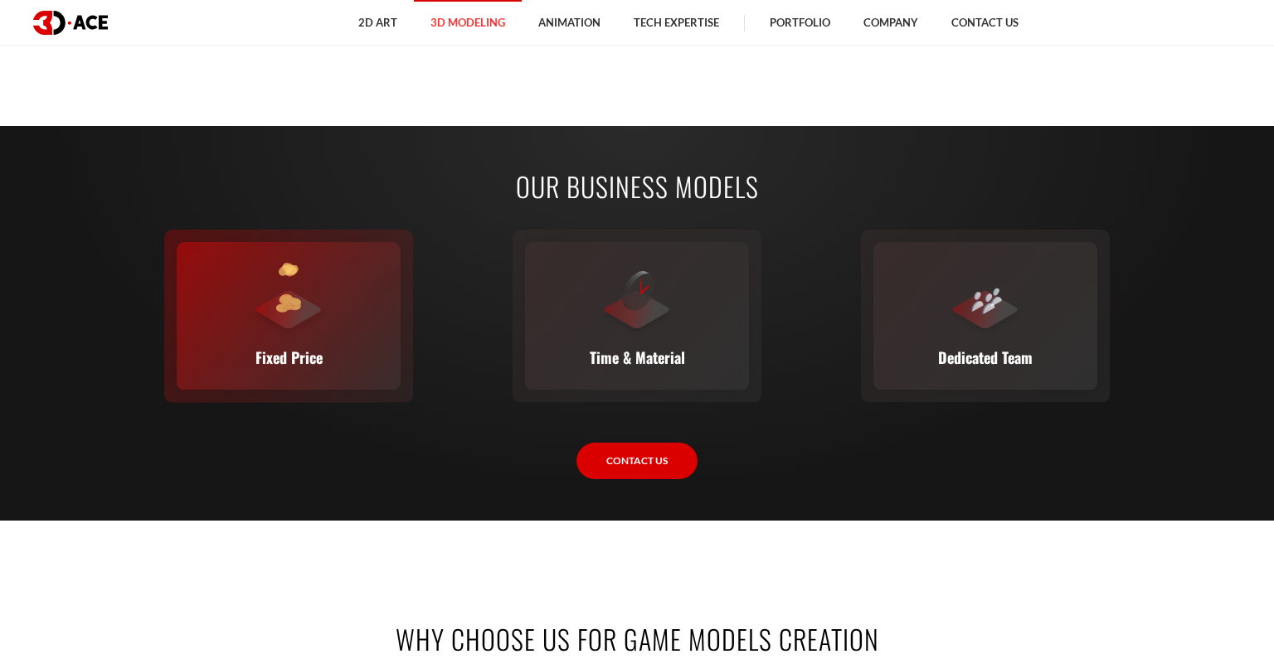
click at [255, 306] on div at bounding box center [288, 300] width 75 height 75
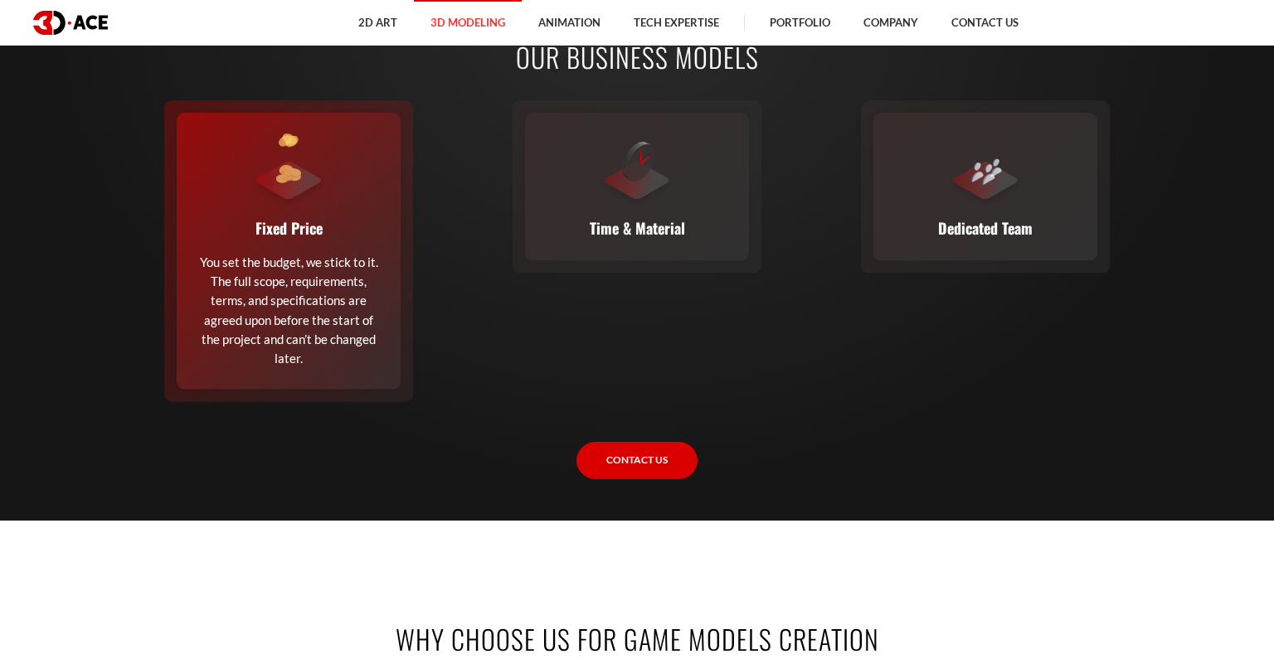
scroll to position [2538, 0]
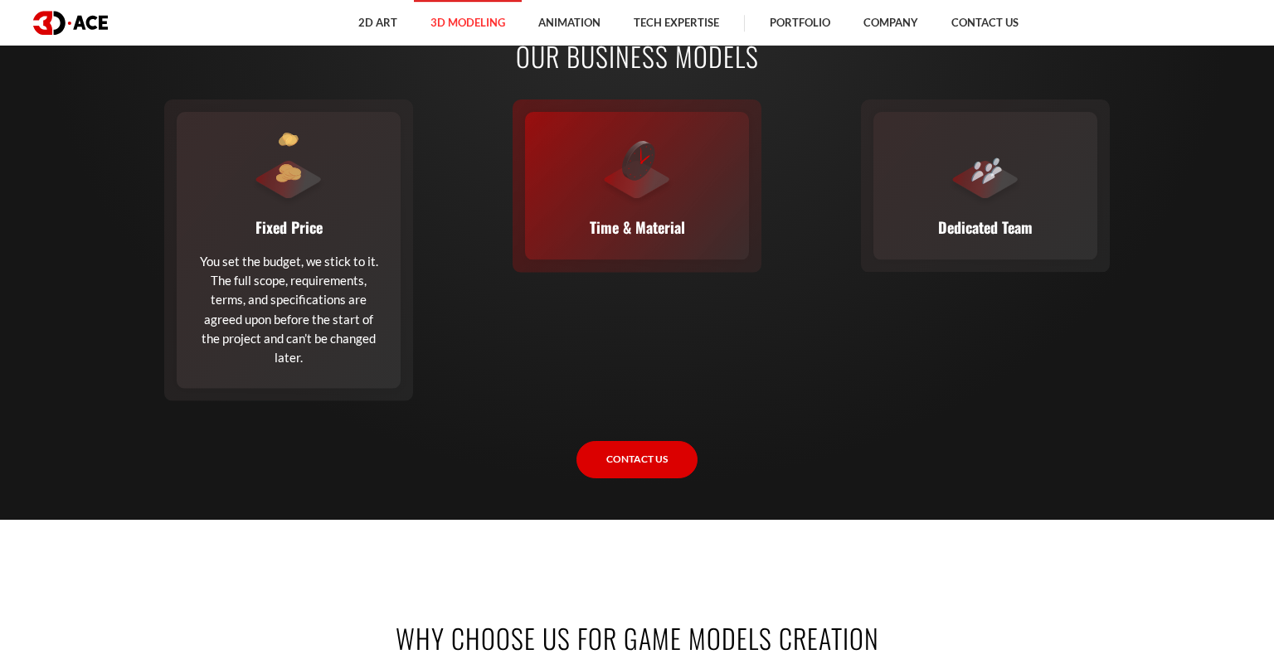
click at [657, 200] on div at bounding box center [636, 170] width 75 height 75
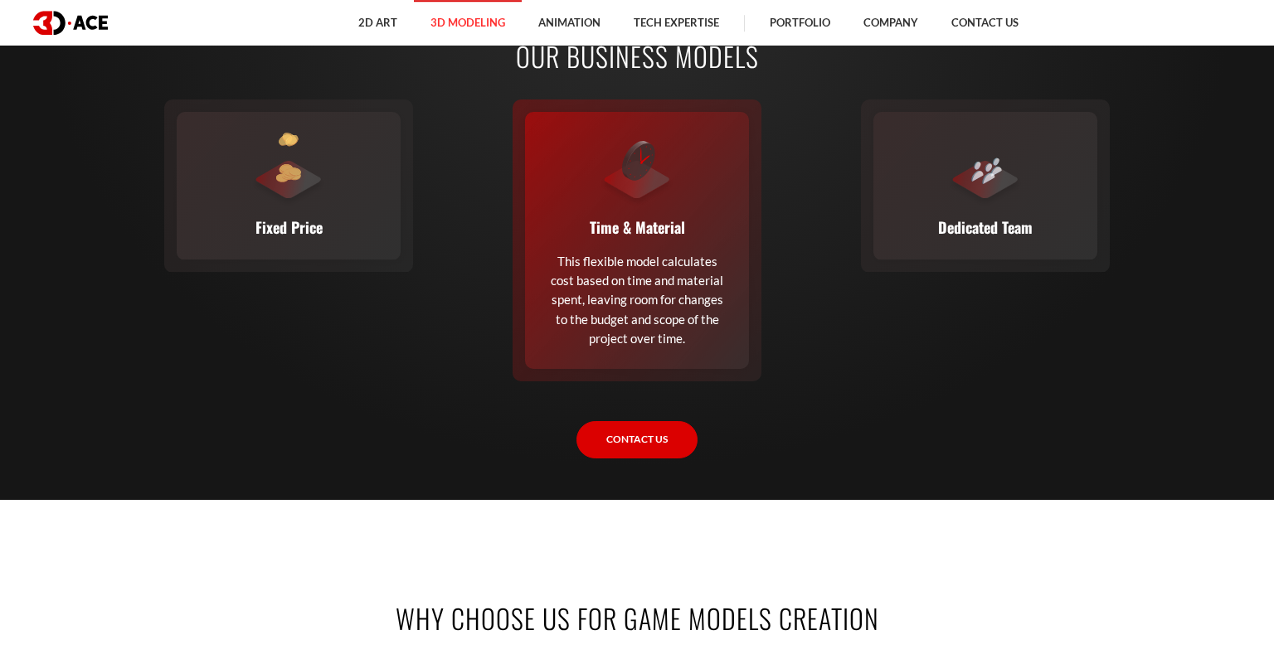
scroll to position [2537, 0]
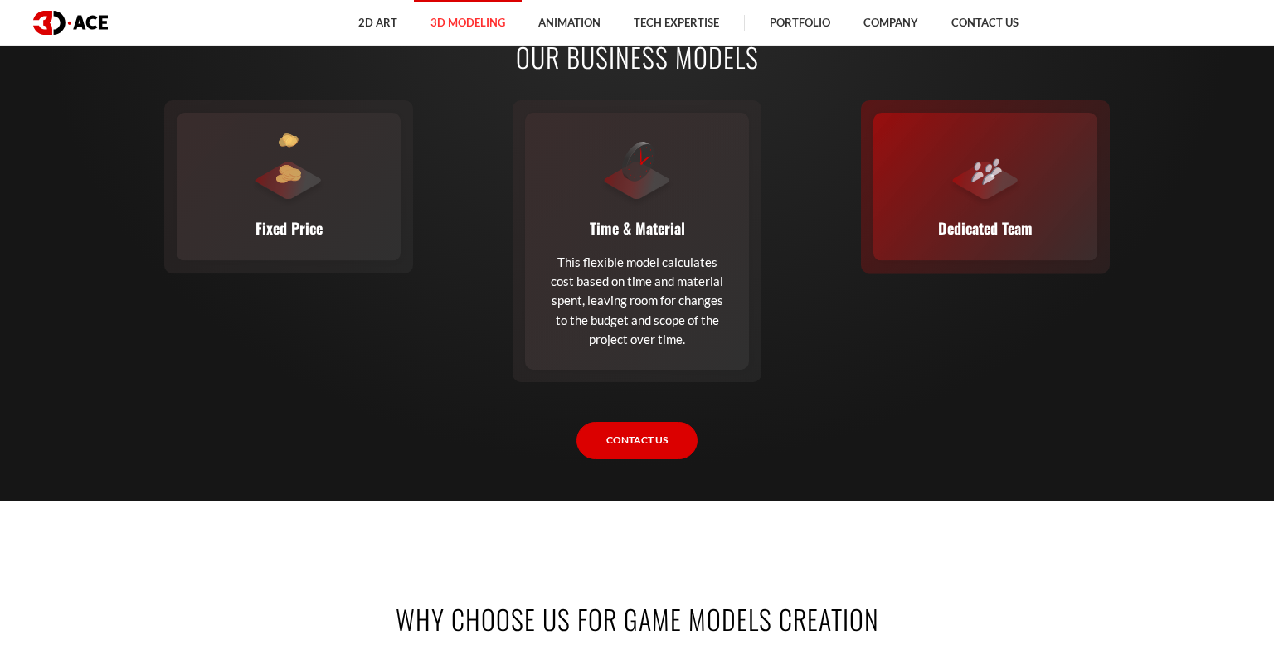
click at [982, 210] on div "Dedicated Team A complete team (or a single expert from our staff) joins your e…" at bounding box center [985, 187] width 224 height 148
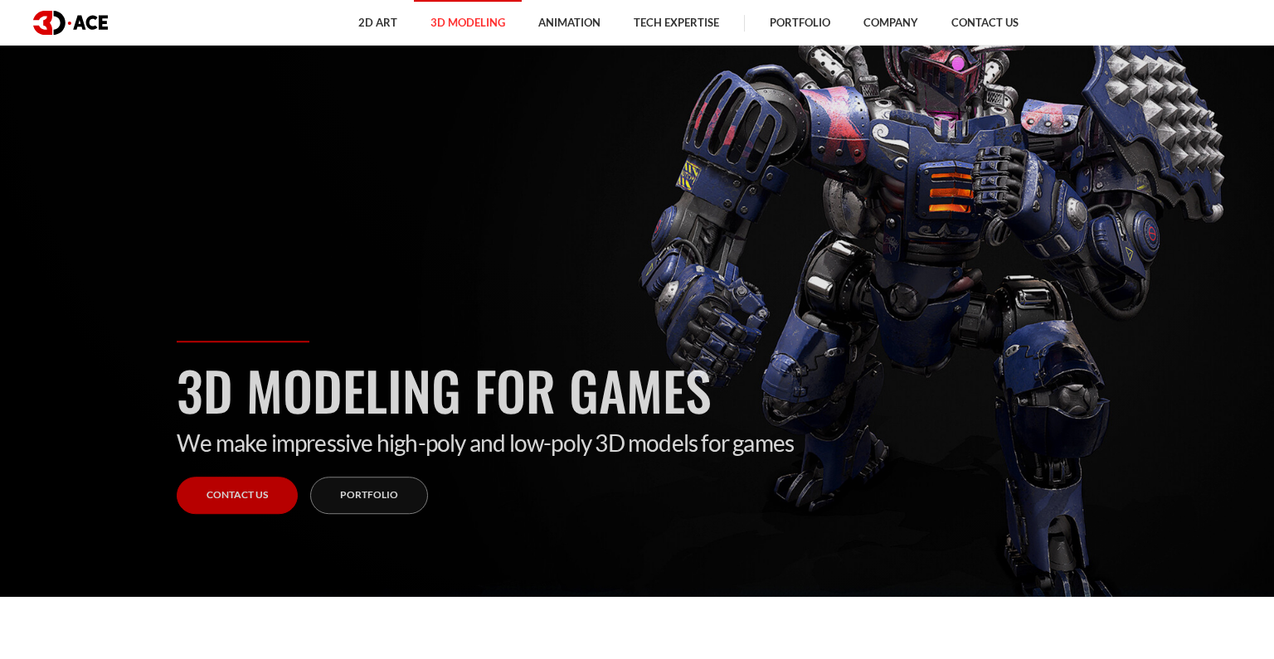
scroll to position [60, 0]
